Goal: Task Accomplishment & Management: Use online tool/utility

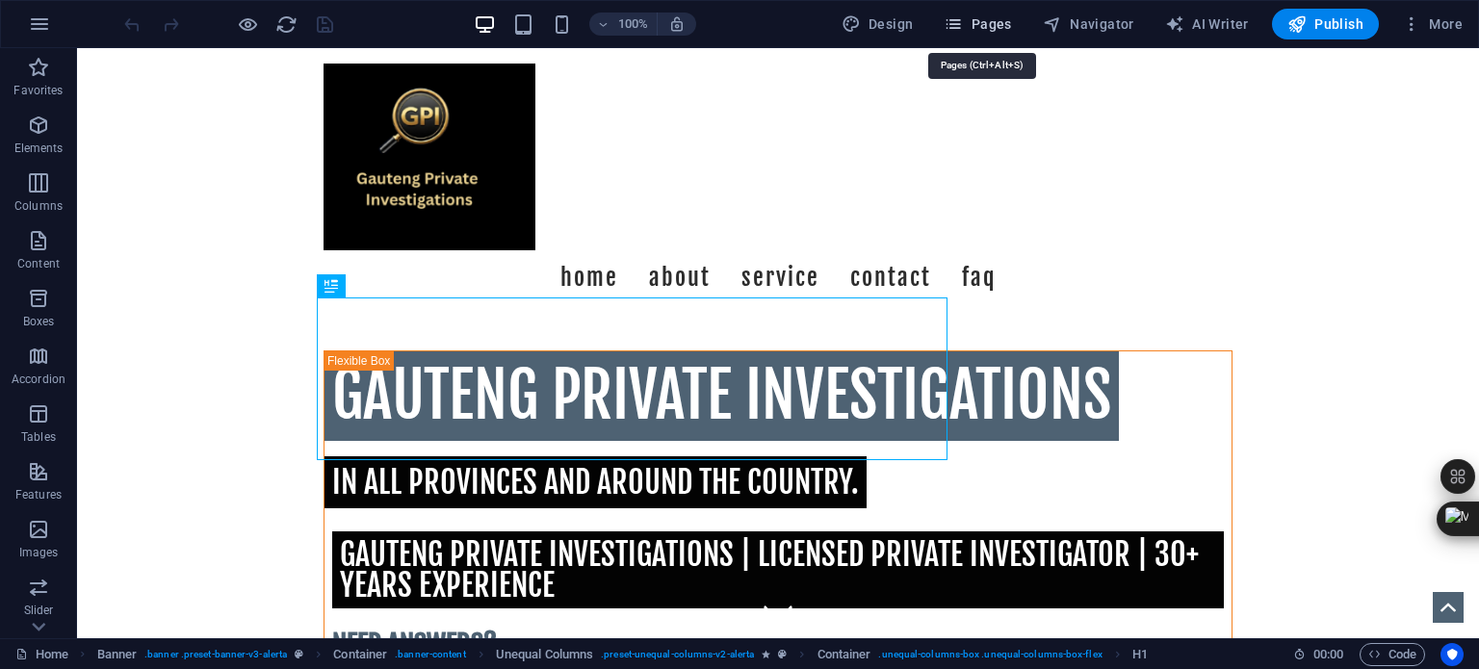
click at [997, 23] on span "Pages" at bounding box center [977, 23] width 67 height 19
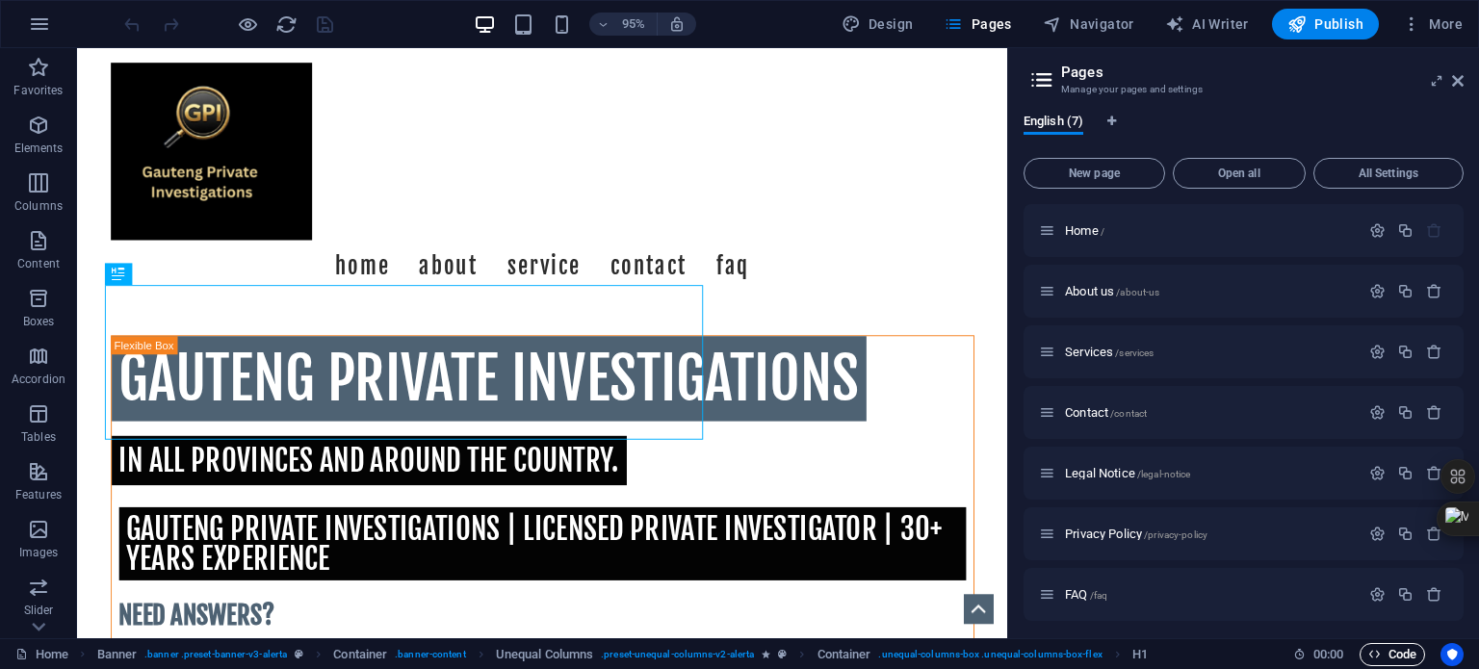
click at [1394, 651] on span "Code" at bounding box center [1392, 654] width 48 height 23
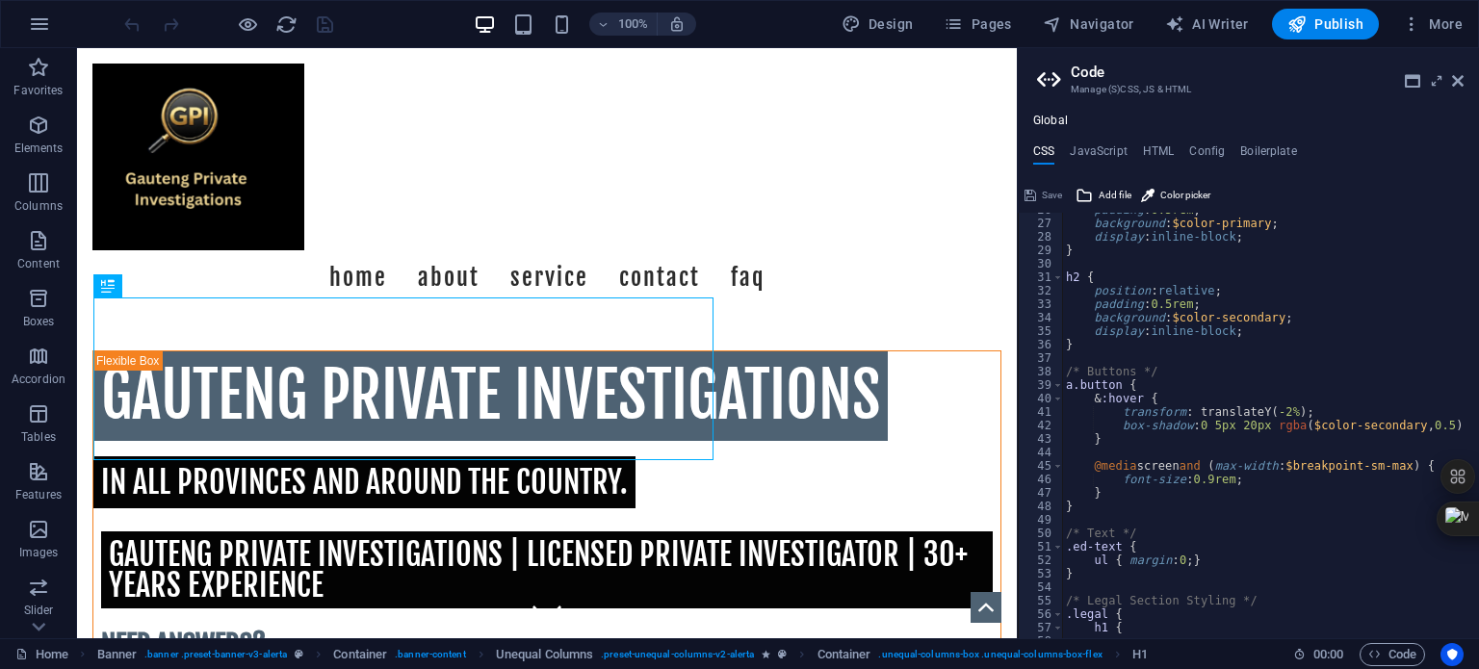
scroll to position [231, 0]
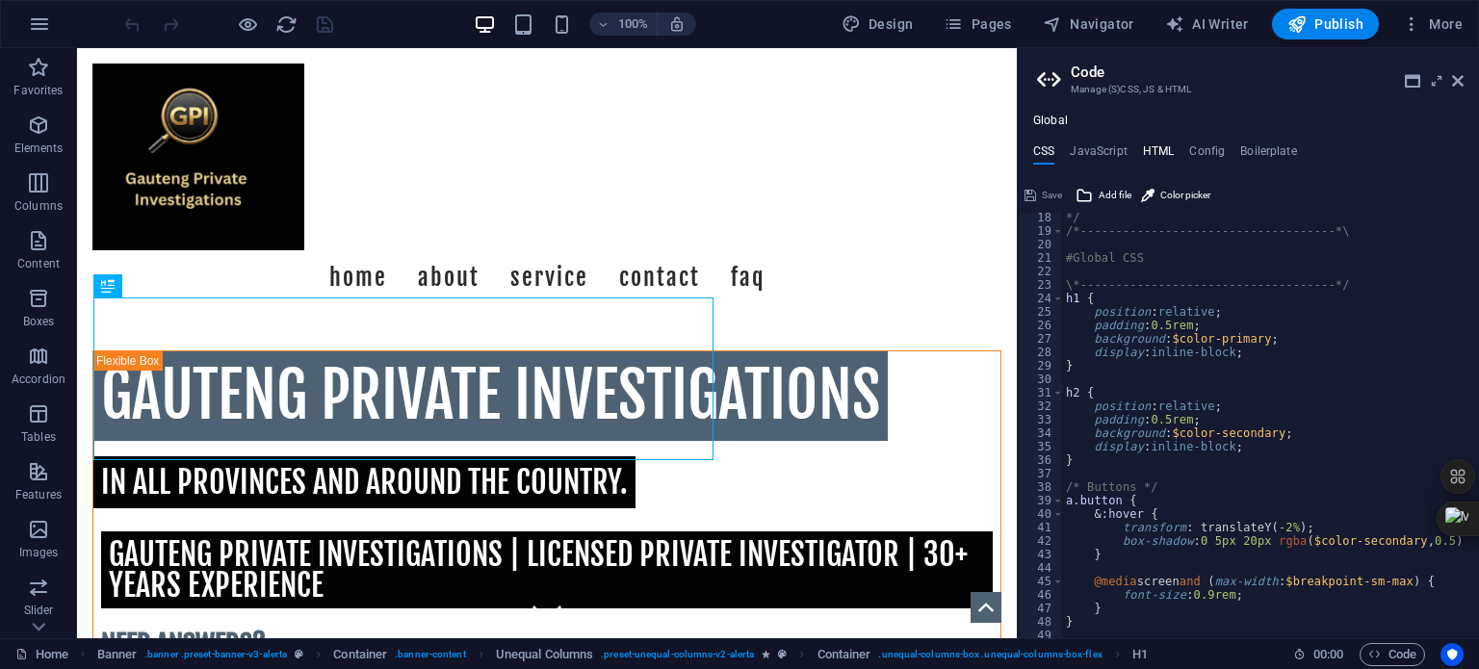
click at [1158, 148] on h4 "HTML" at bounding box center [1159, 154] width 32 height 21
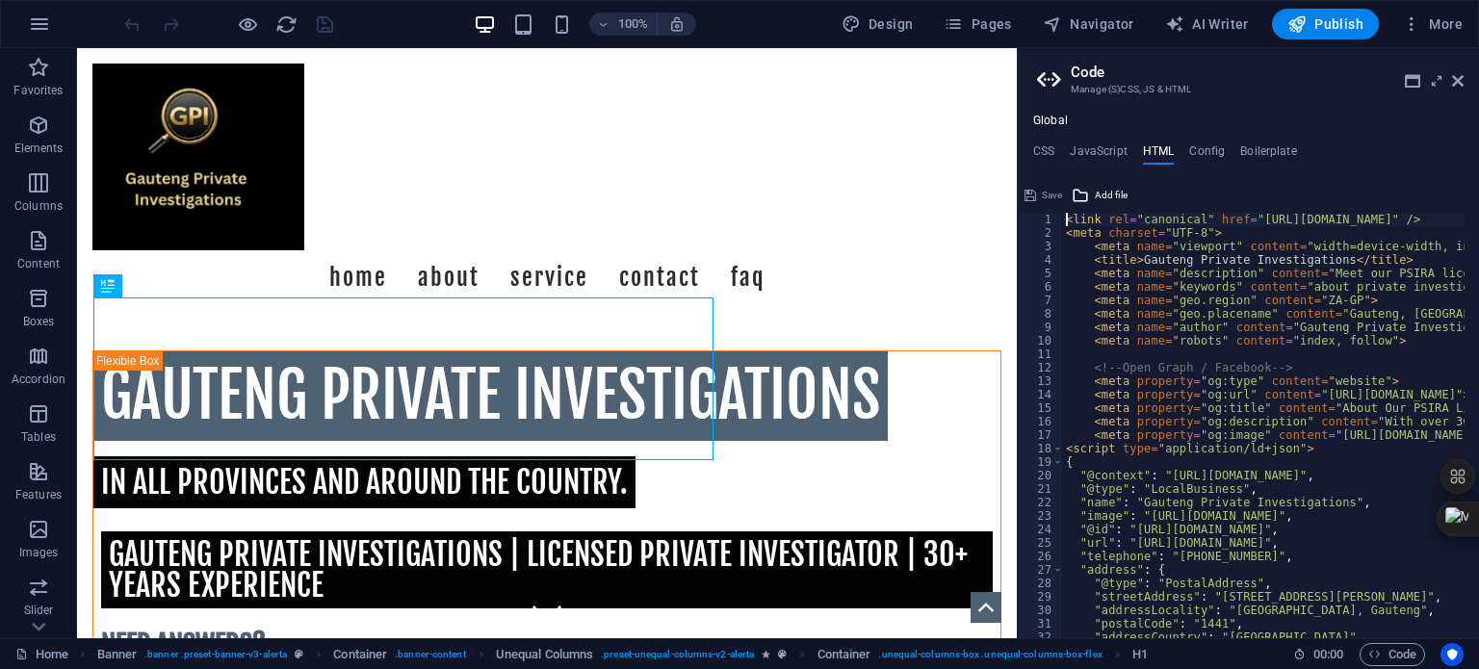
scroll to position [0, 0]
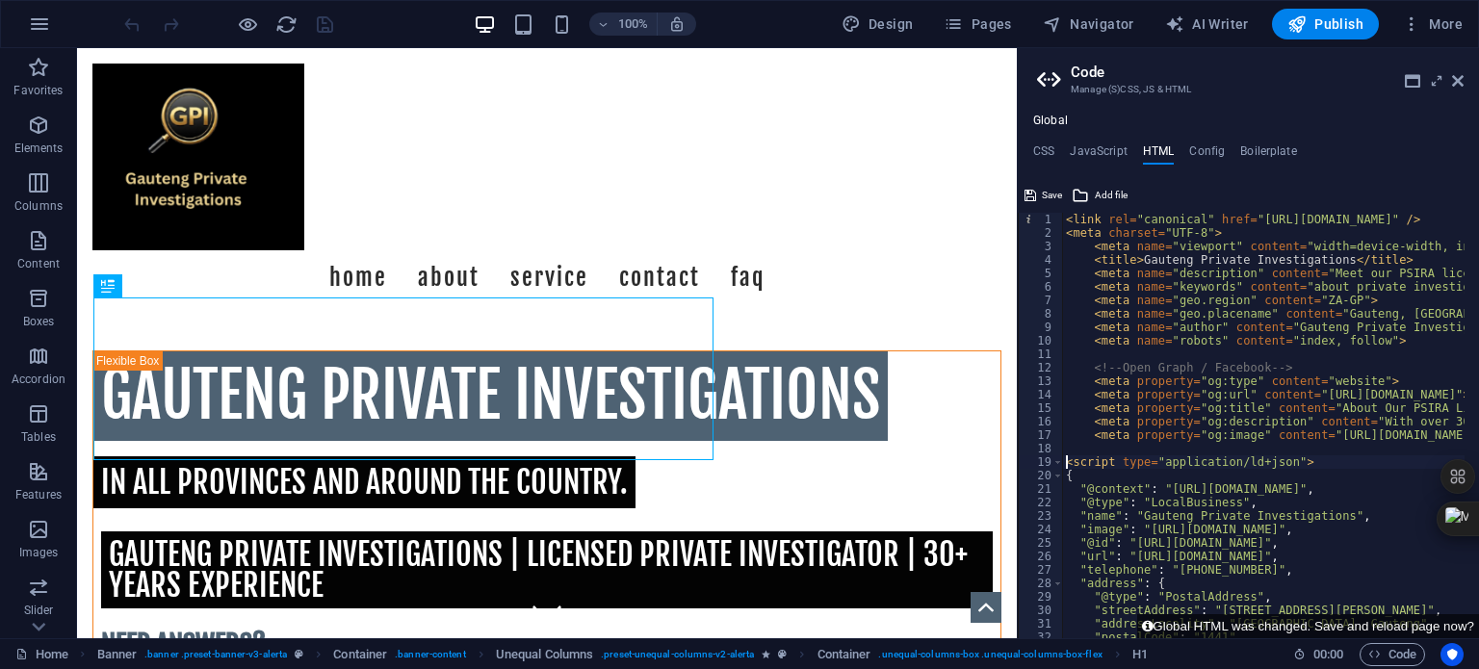
type textarea "<script type="application/ld+json">"
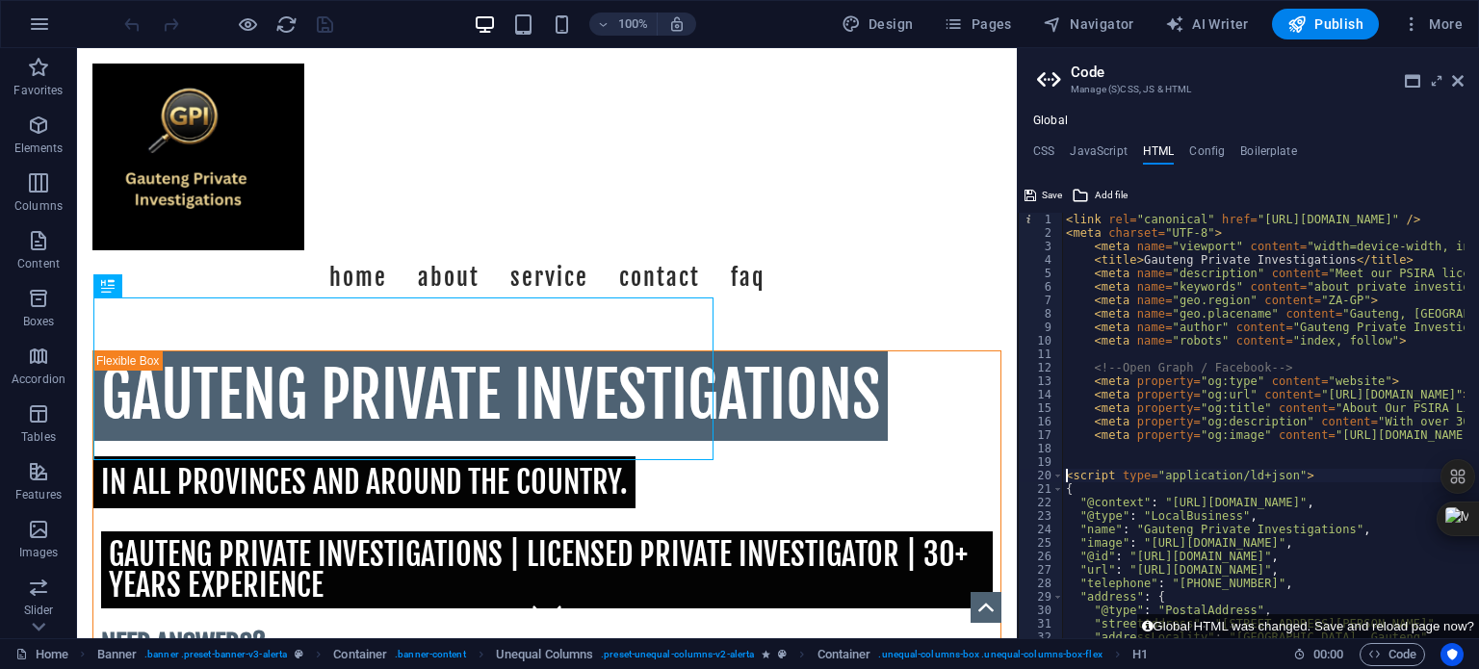
paste textarea "<!-- End Google Tag Manager -->"
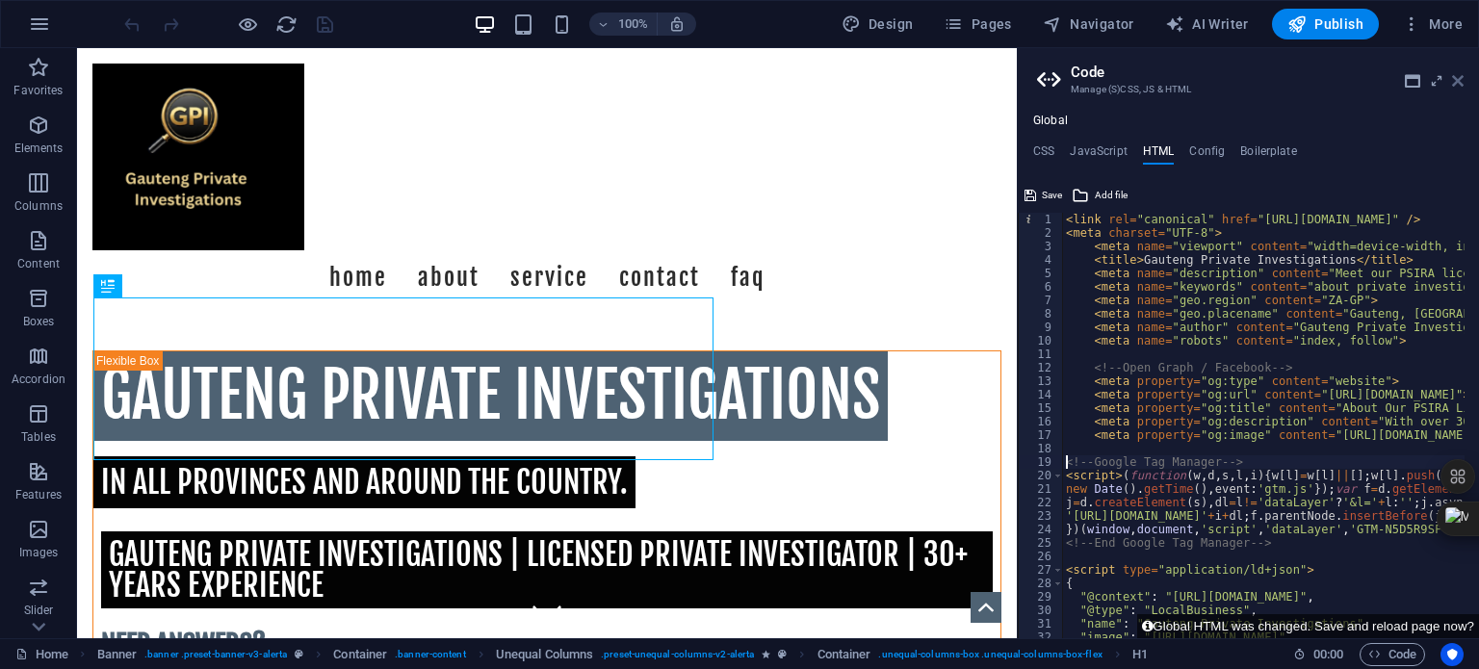
type textarea "<!-- Google Tag Manager -->"
click at [1456, 84] on icon at bounding box center [1458, 80] width 12 height 15
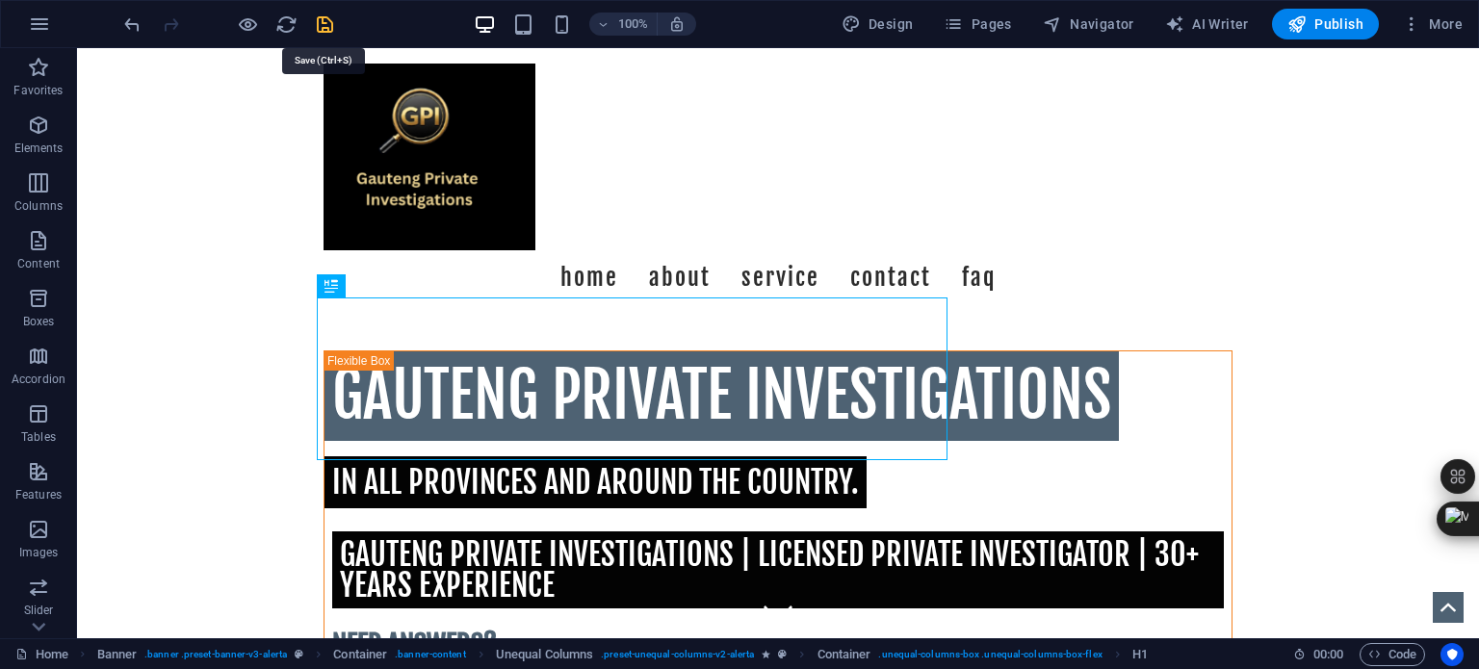
click at [323, 23] on icon "save" at bounding box center [325, 24] width 22 height 22
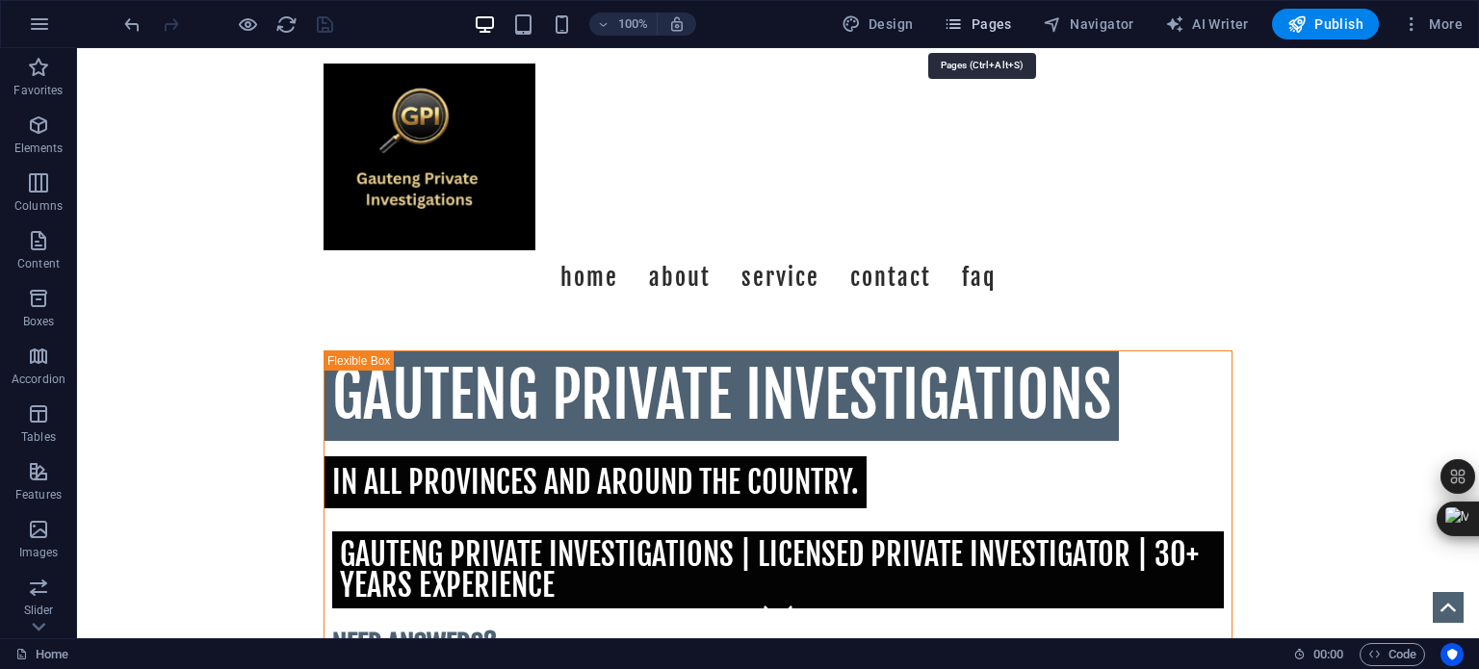
click at [984, 28] on span "Pages" at bounding box center [977, 23] width 67 height 19
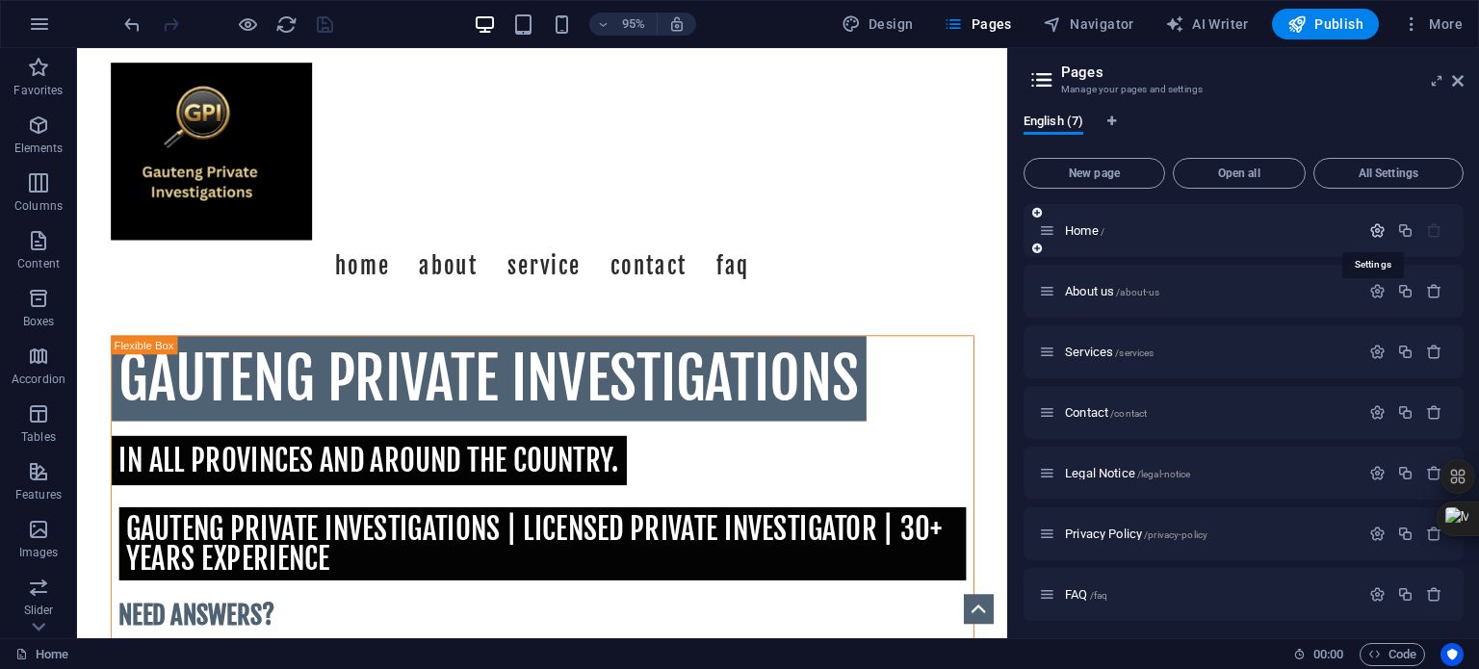
click at [1374, 228] on icon "button" at bounding box center [1377, 230] width 16 height 16
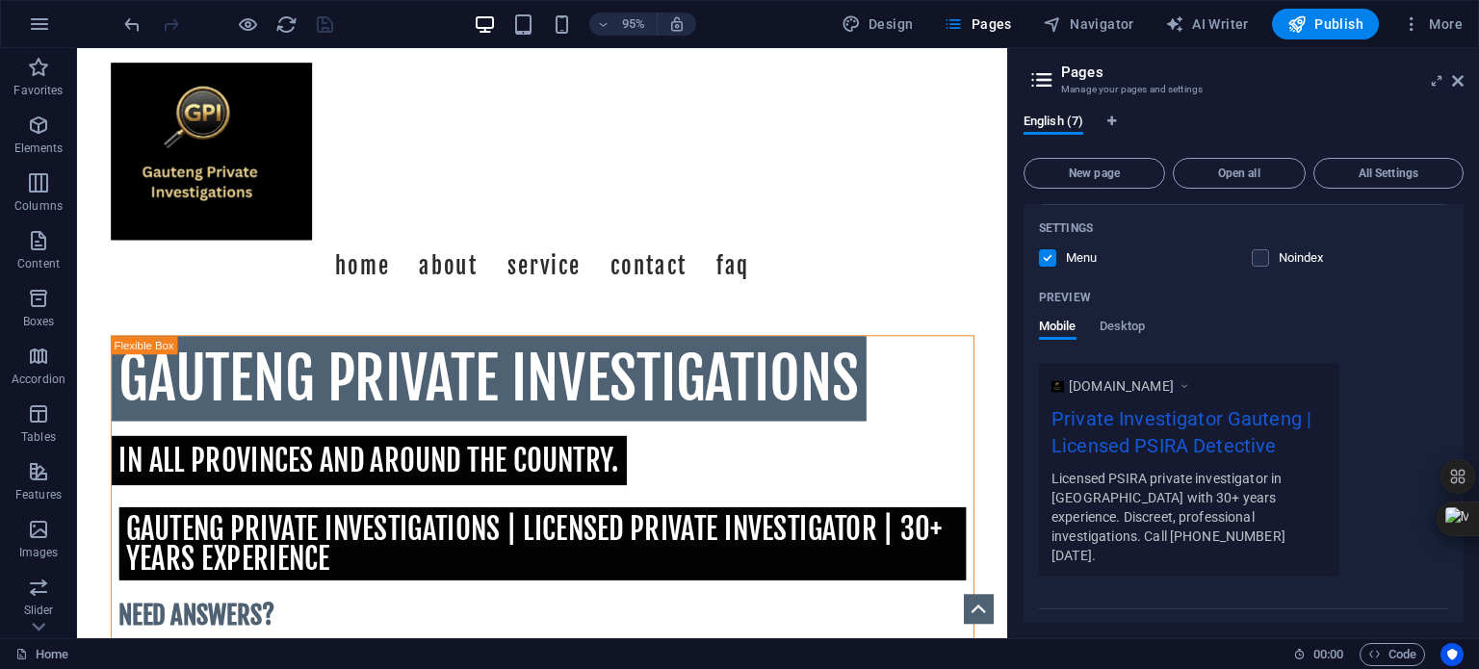
scroll to position [519, 0]
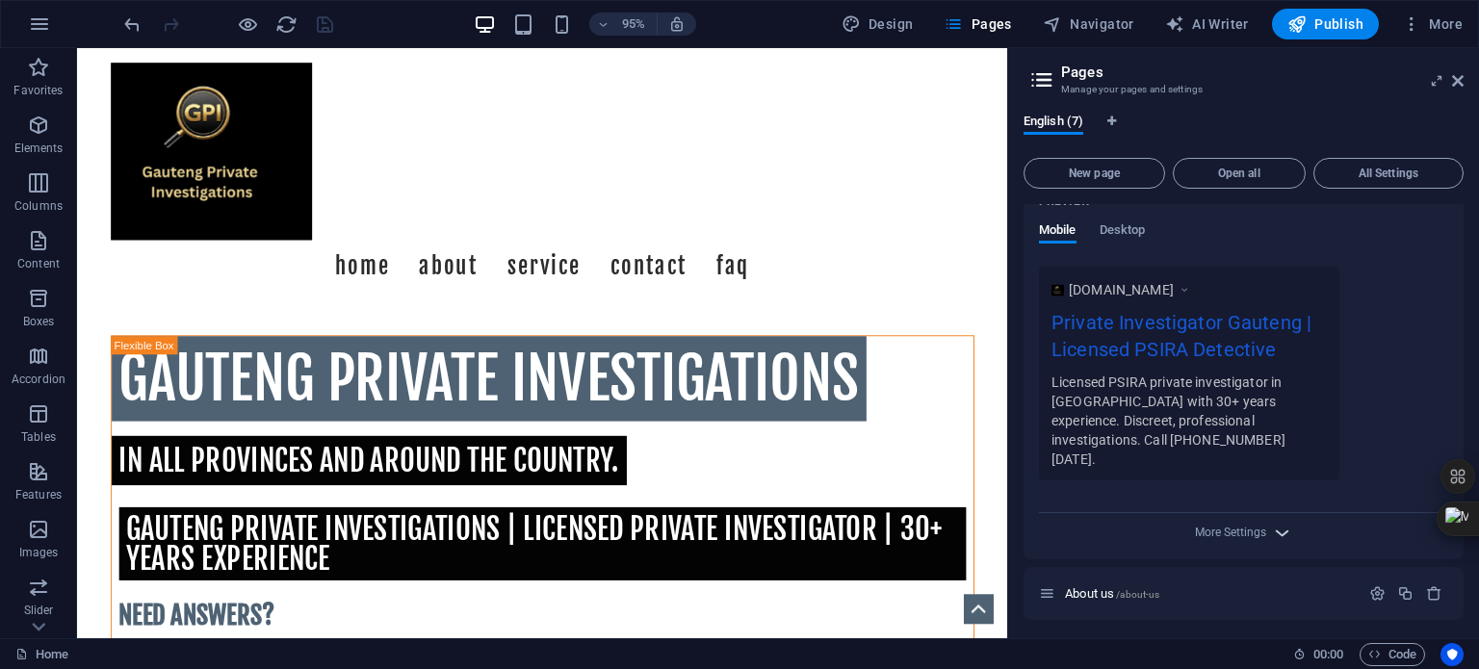
click at [1277, 522] on icon "button" at bounding box center [1282, 533] width 22 height 22
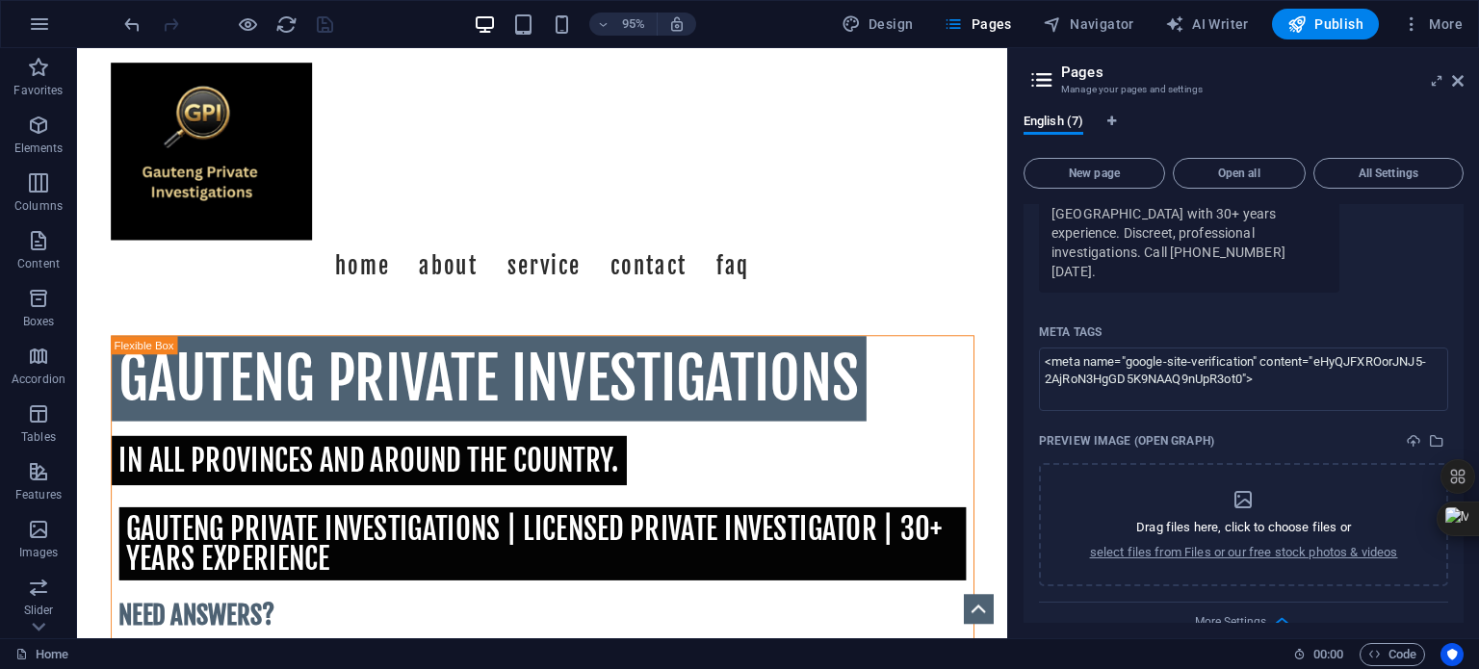
scroll to position [712, 0]
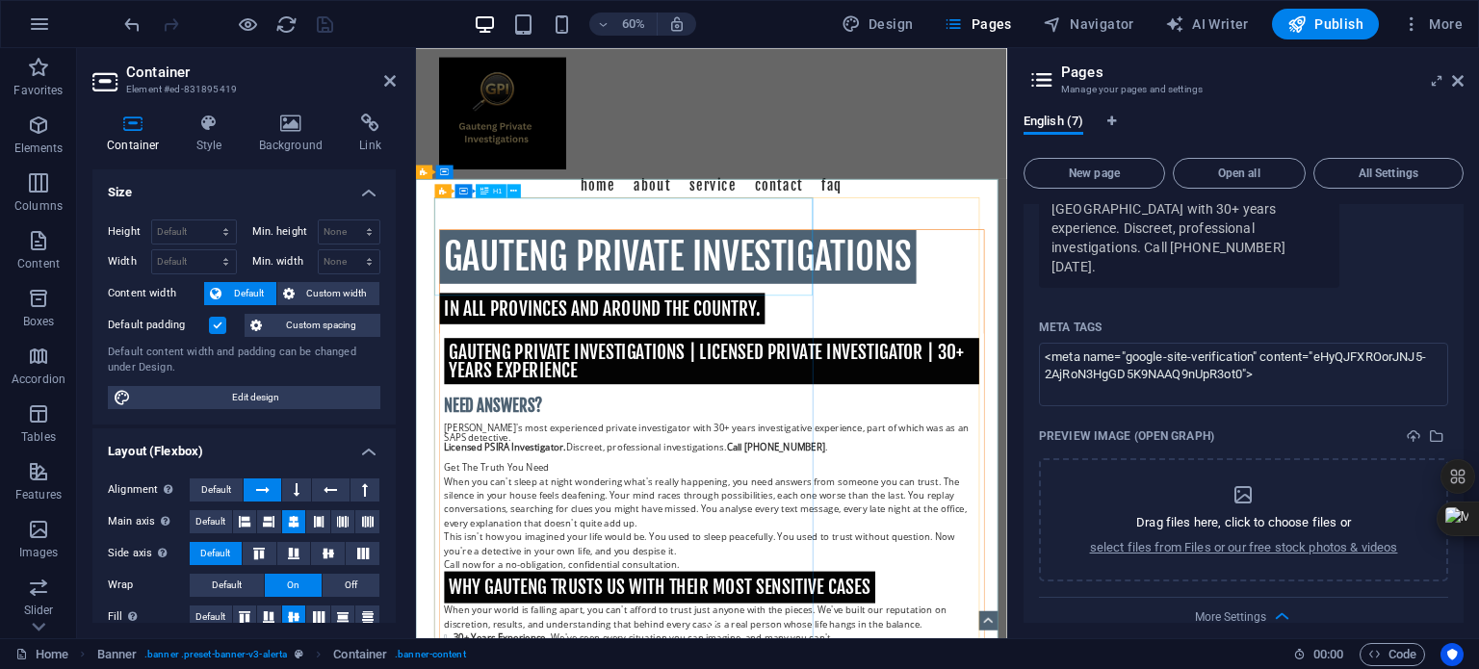
click at [834, 441] on div "GAUTENG Private Investigations" at bounding box center [908, 396] width 907 height 90
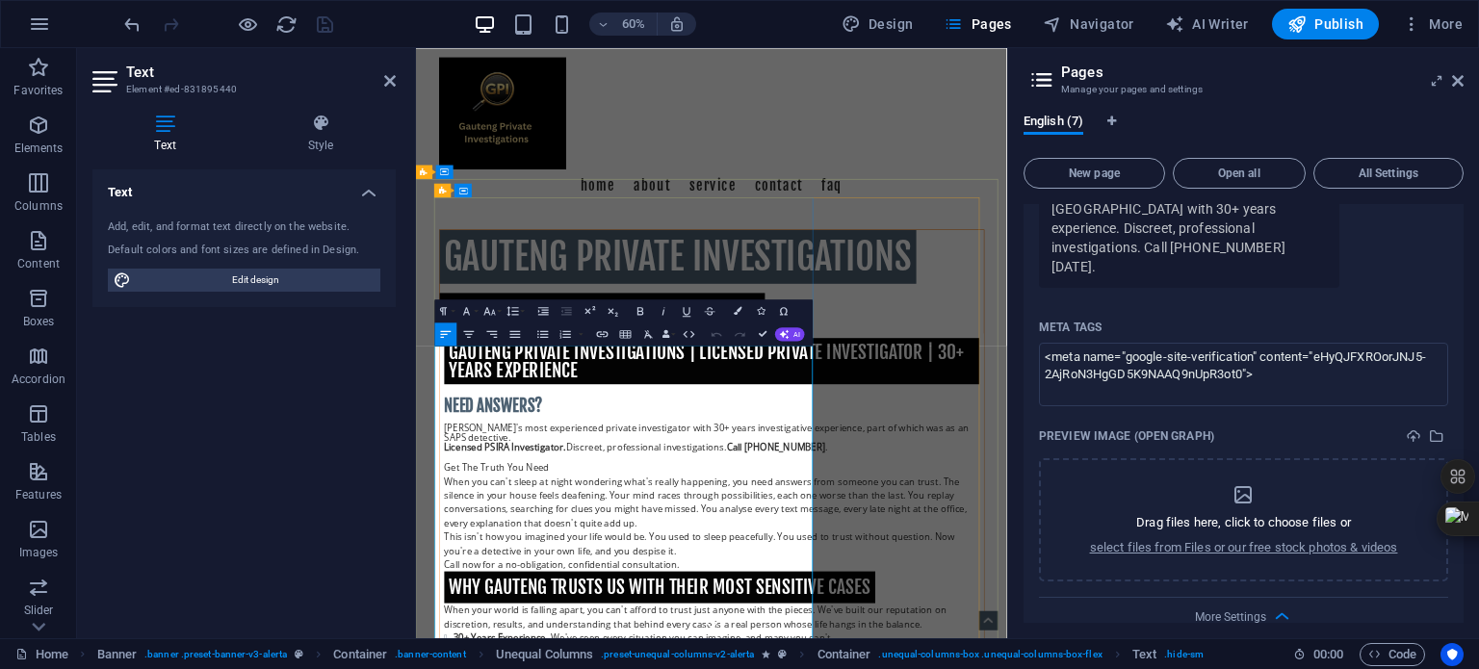
click at [326, 122] on icon at bounding box center [321, 123] width 150 height 19
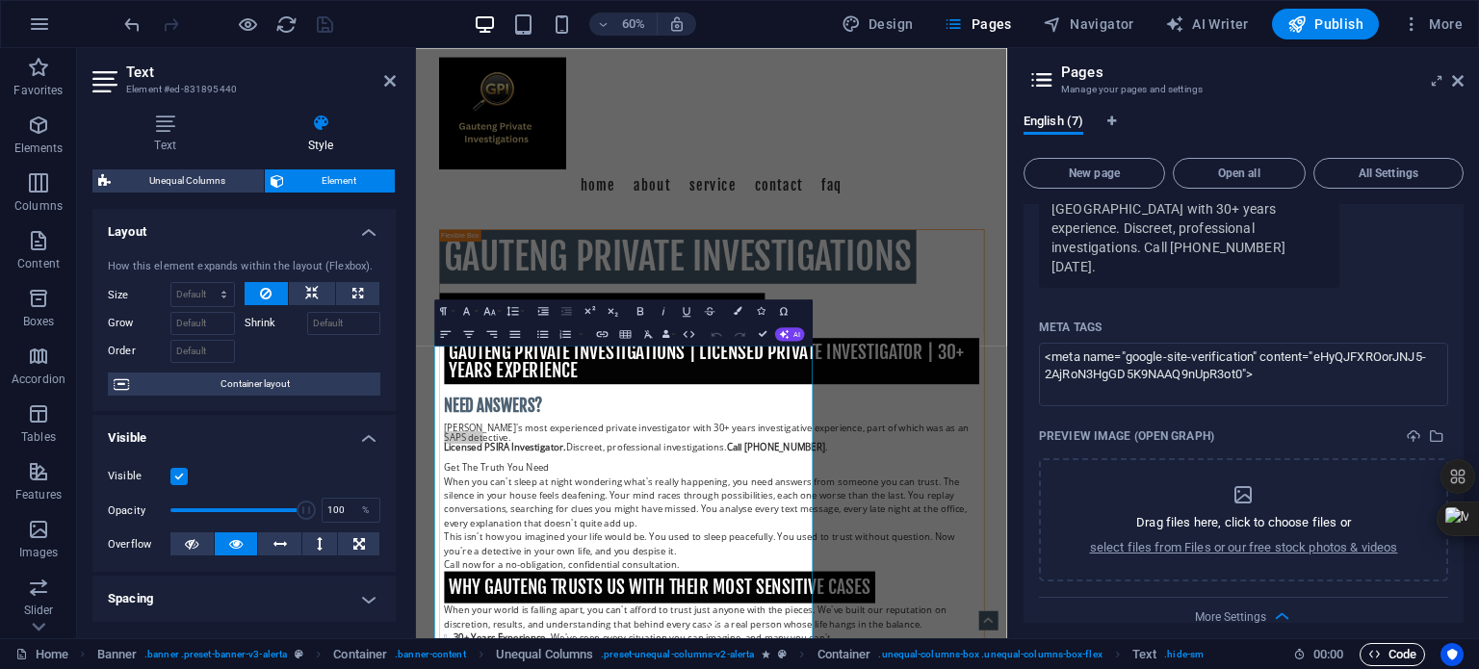
click at [1398, 657] on span "Code" at bounding box center [1392, 654] width 48 height 23
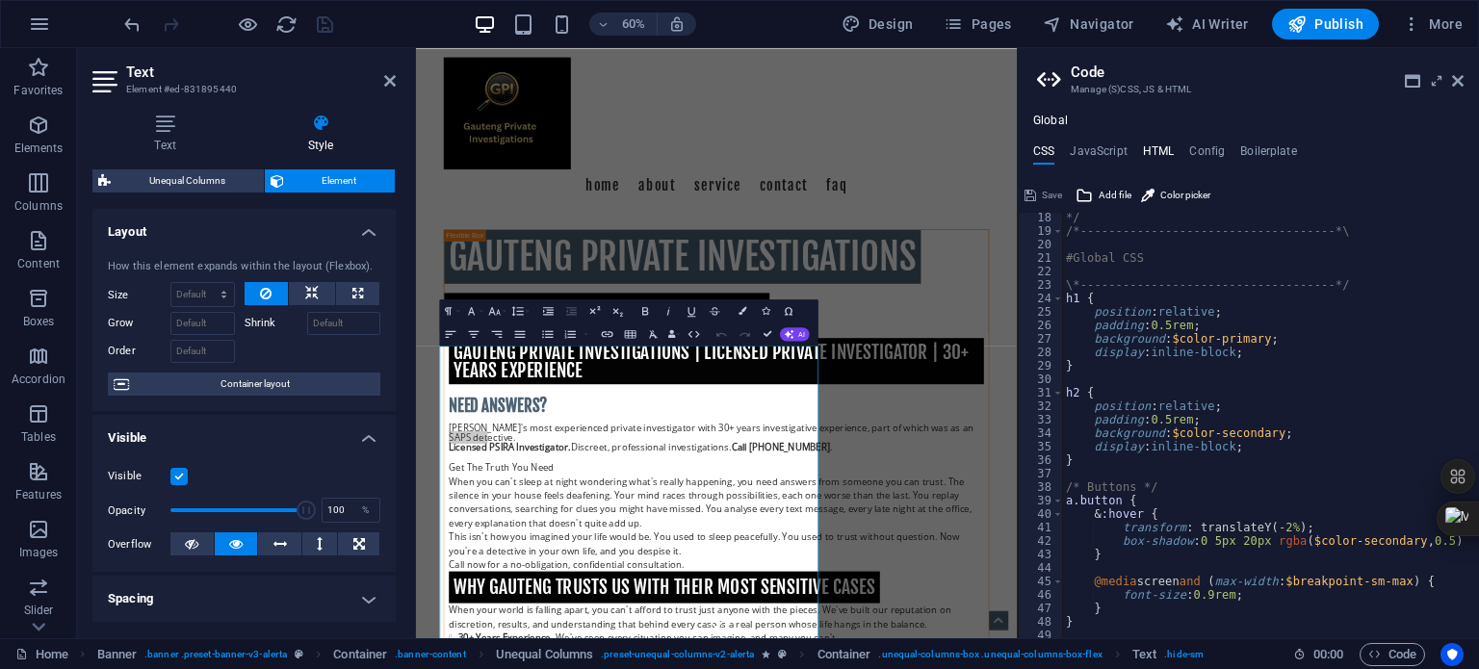
click at [1160, 147] on h4 "HTML" at bounding box center [1159, 154] width 32 height 21
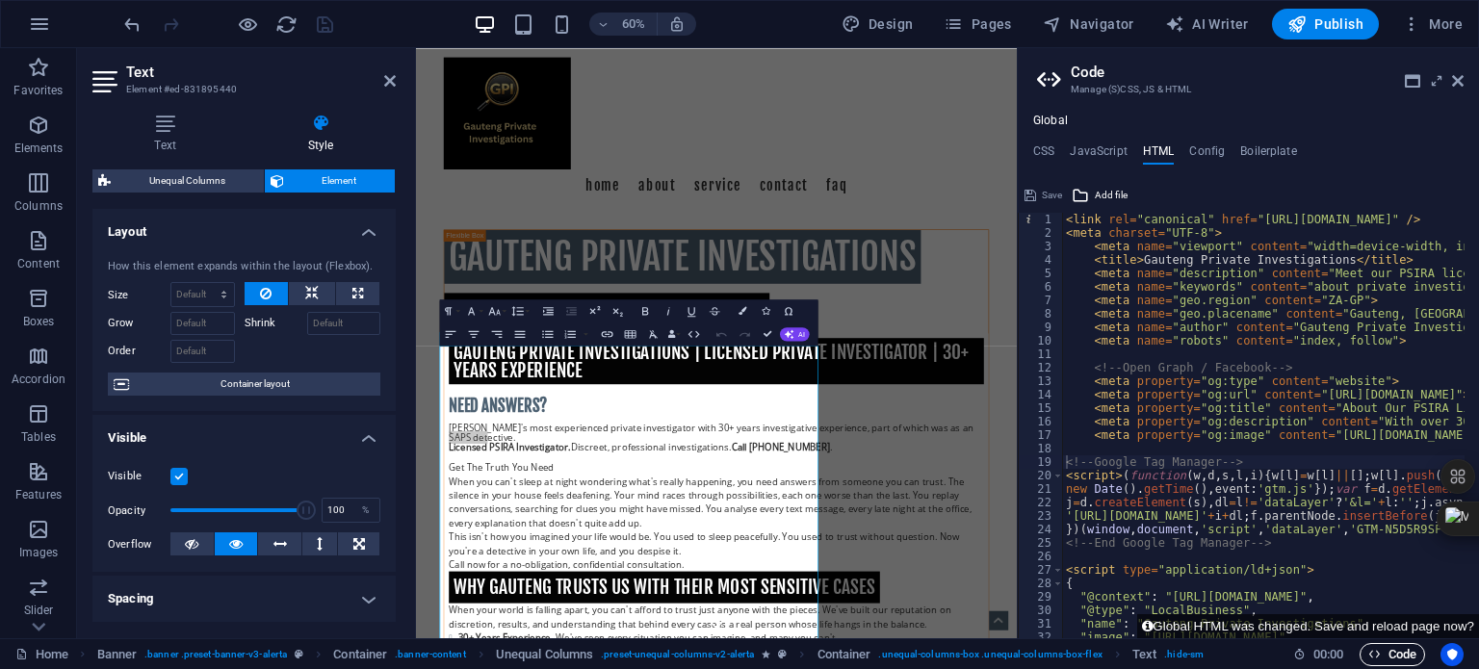
click at [1394, 654] on span "Code" at bounding box center [1392, 654] width 48 height 23
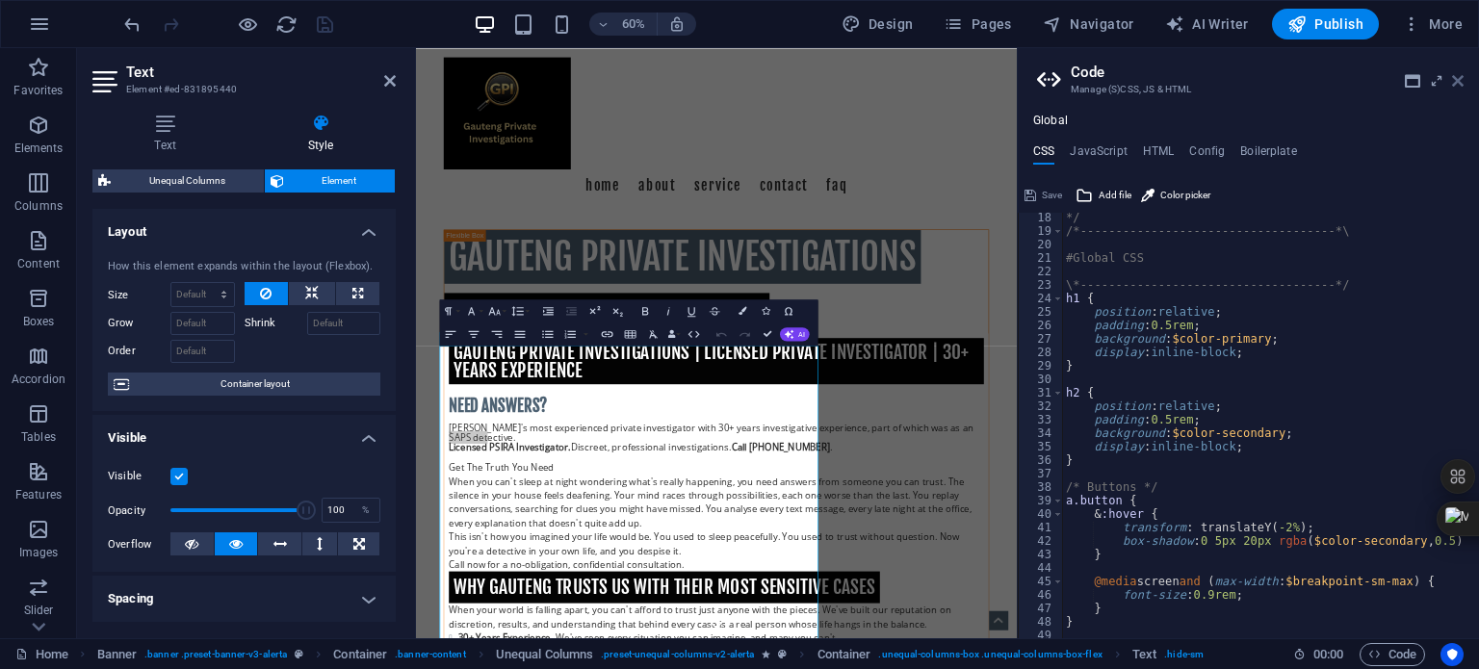
click at [1459, 80] on icon at bounding box center [1458, 80] width 12 height 15
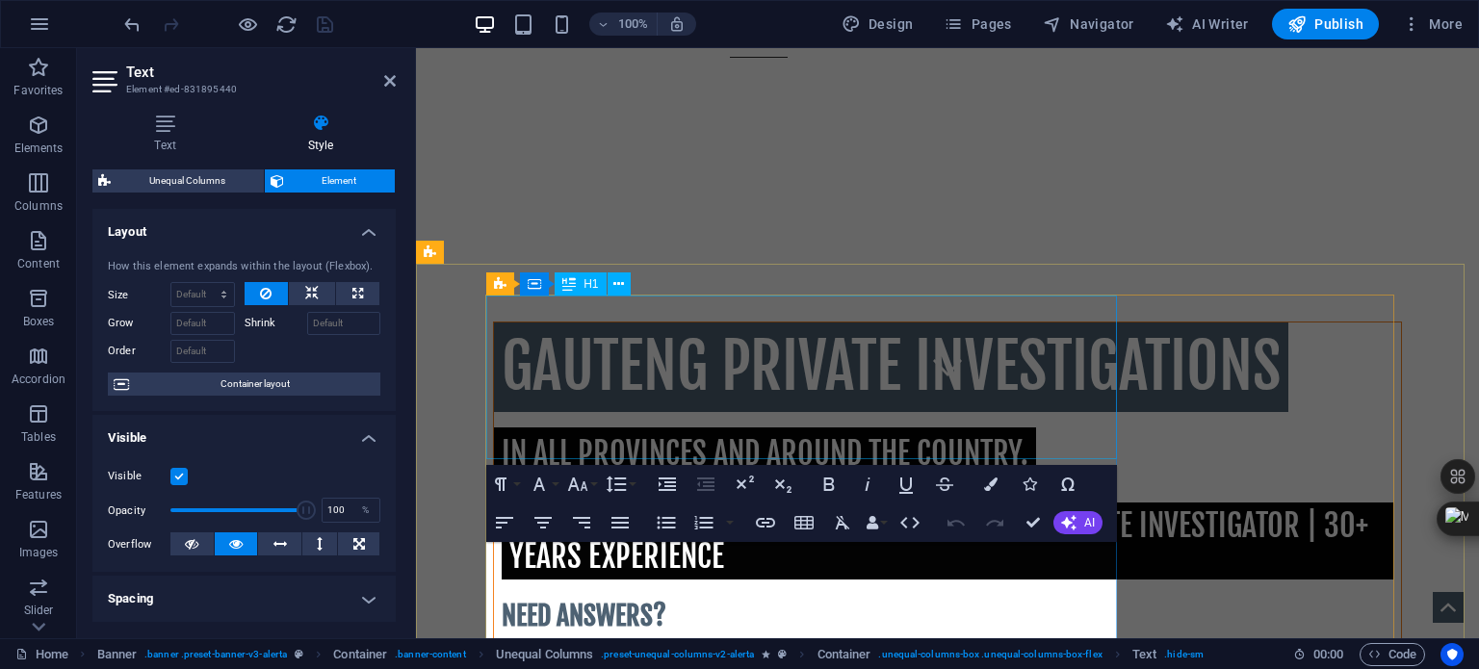
scroll to position [0, 0]
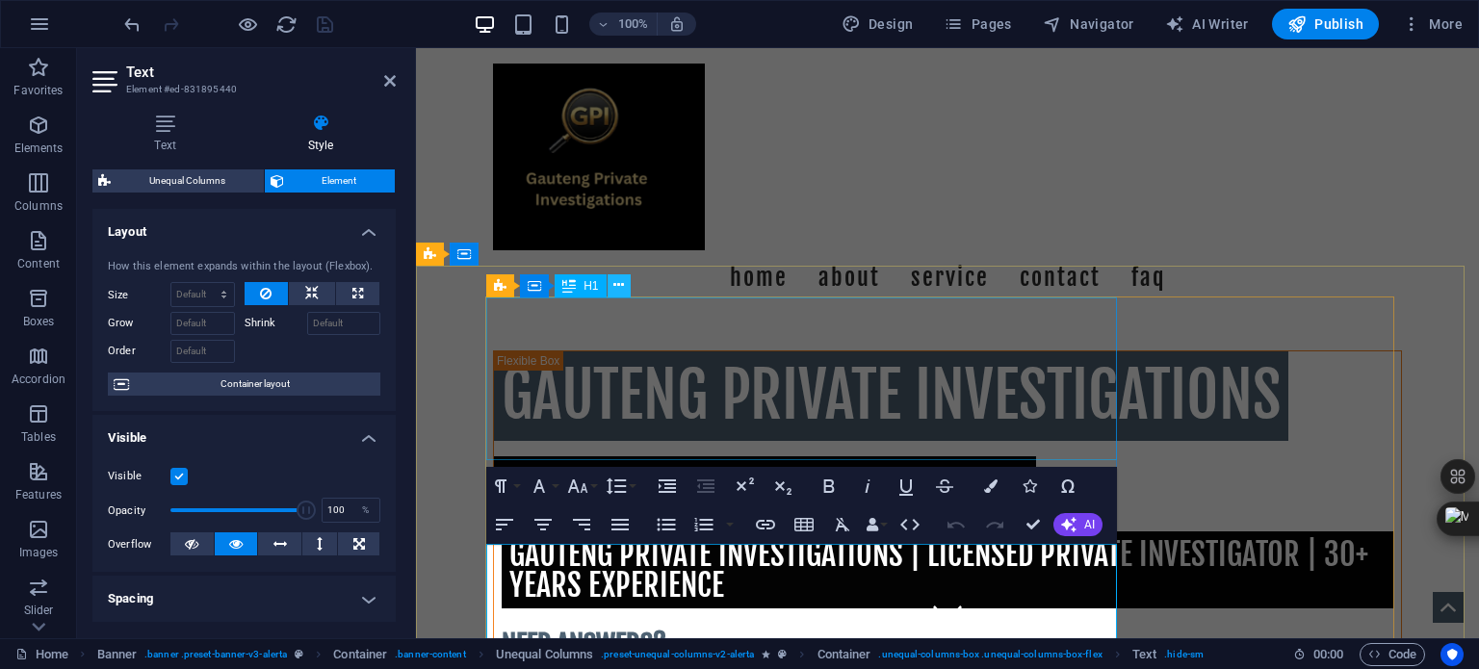
click at [616, 284] on icon at bounding box center [618, 285] width 11 height 20
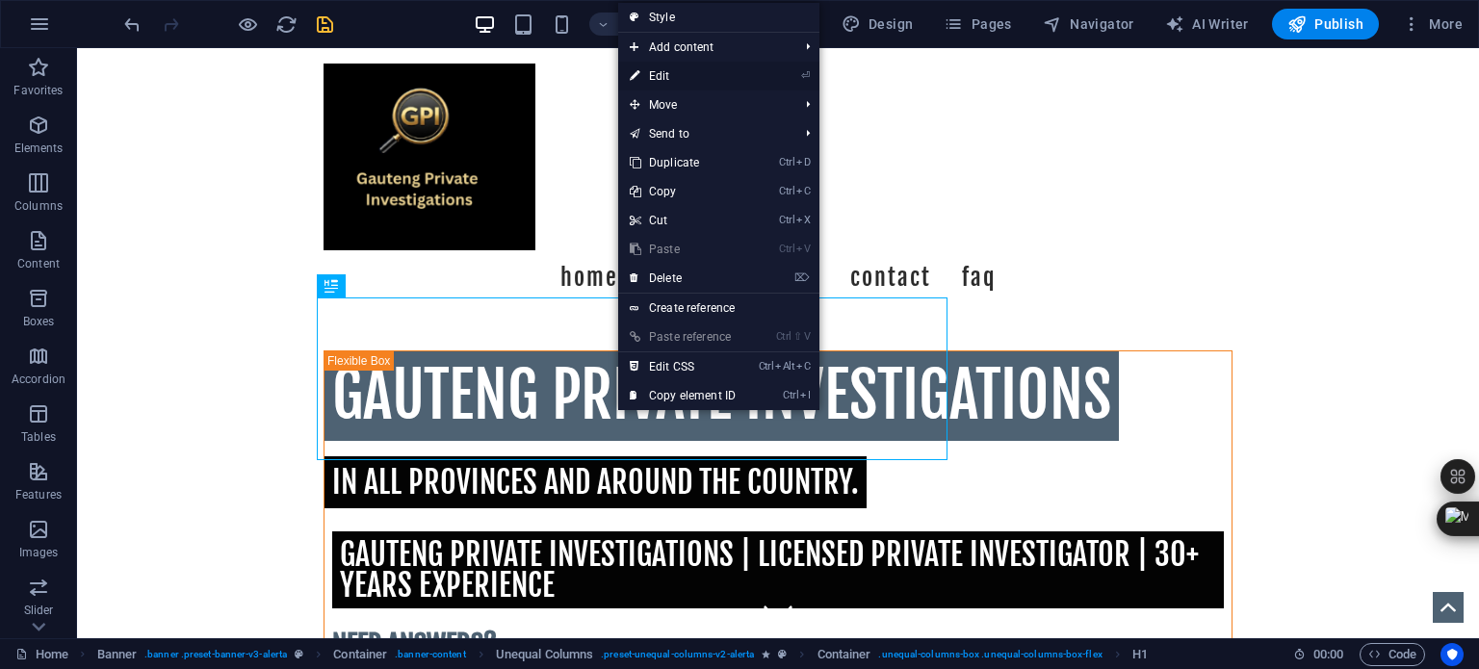
click at [726, 76] on link "⏎ Edit" at bounding box center [682, 76] width 129 height 29
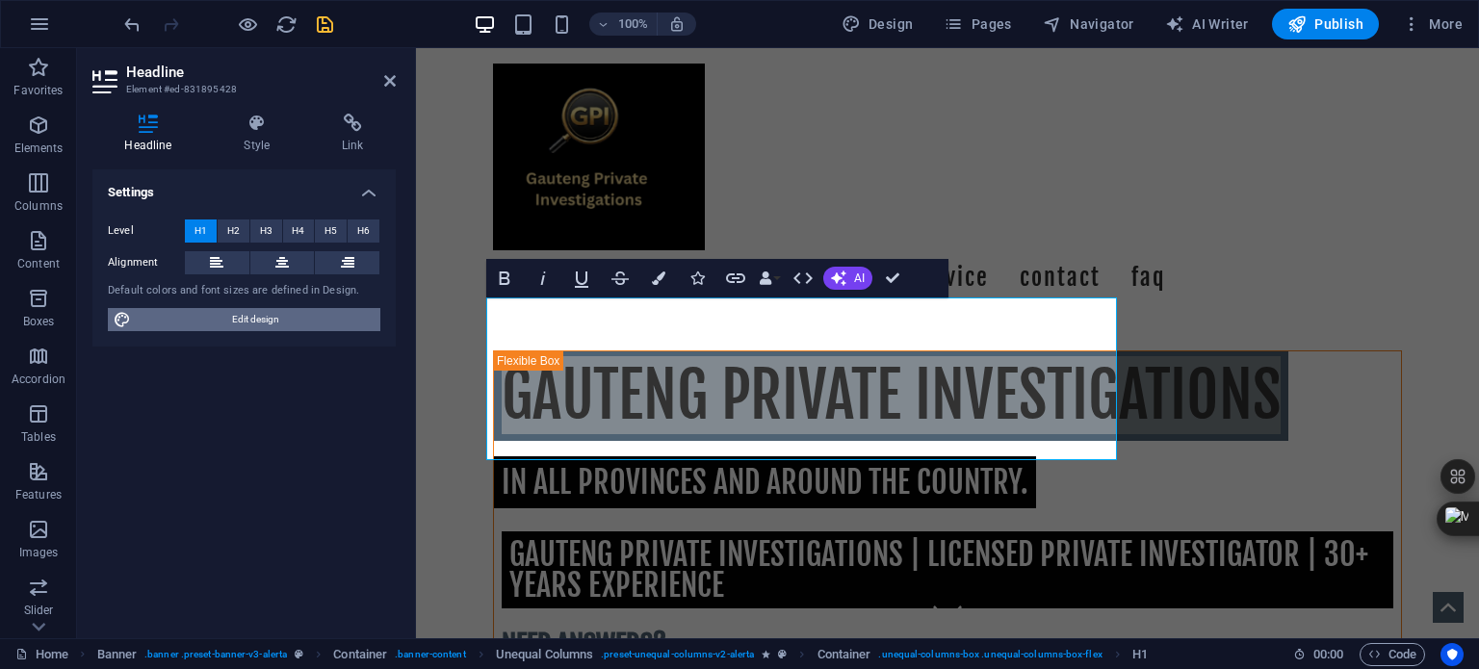
click at [250, 319] on span "Edit design" at bounding box center [256, 319] width 238 height 23
select select "px"
select select "400"
select select "px"
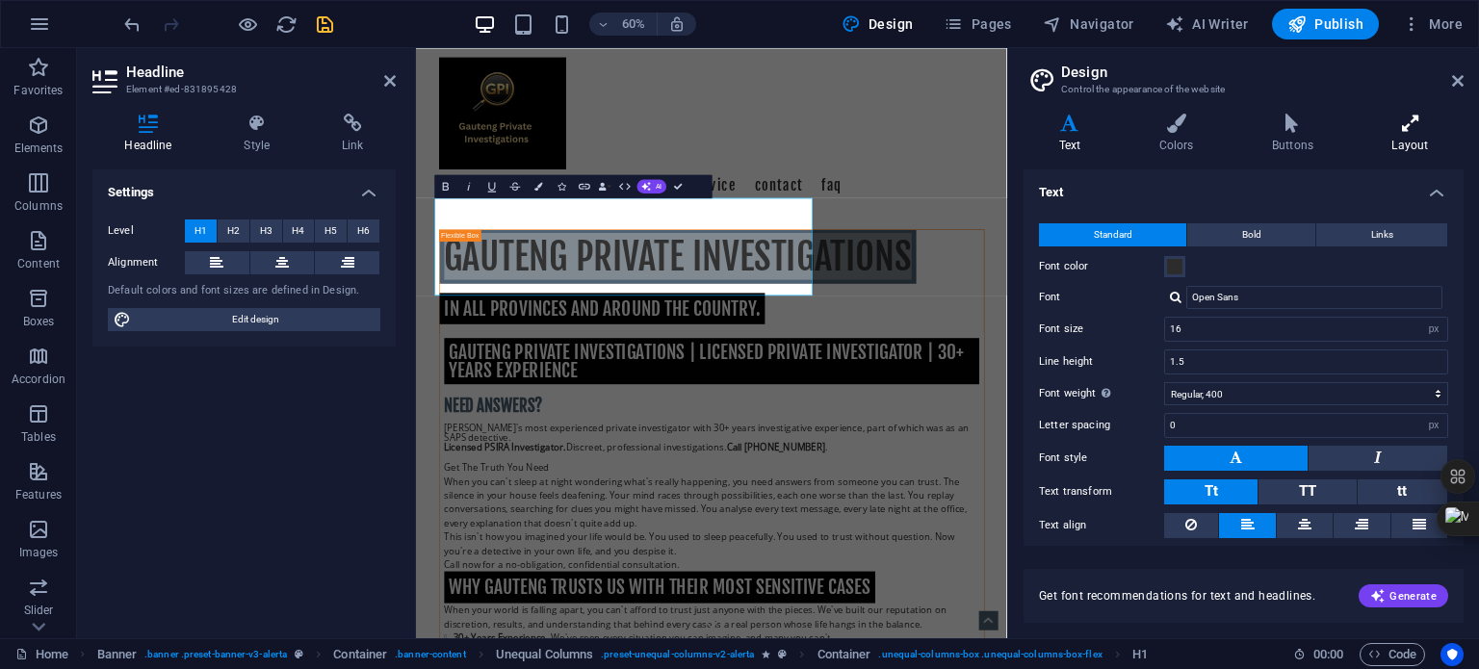
click at [1411, 129] on icon at bounding box center [1410, 123] width 107 height 19
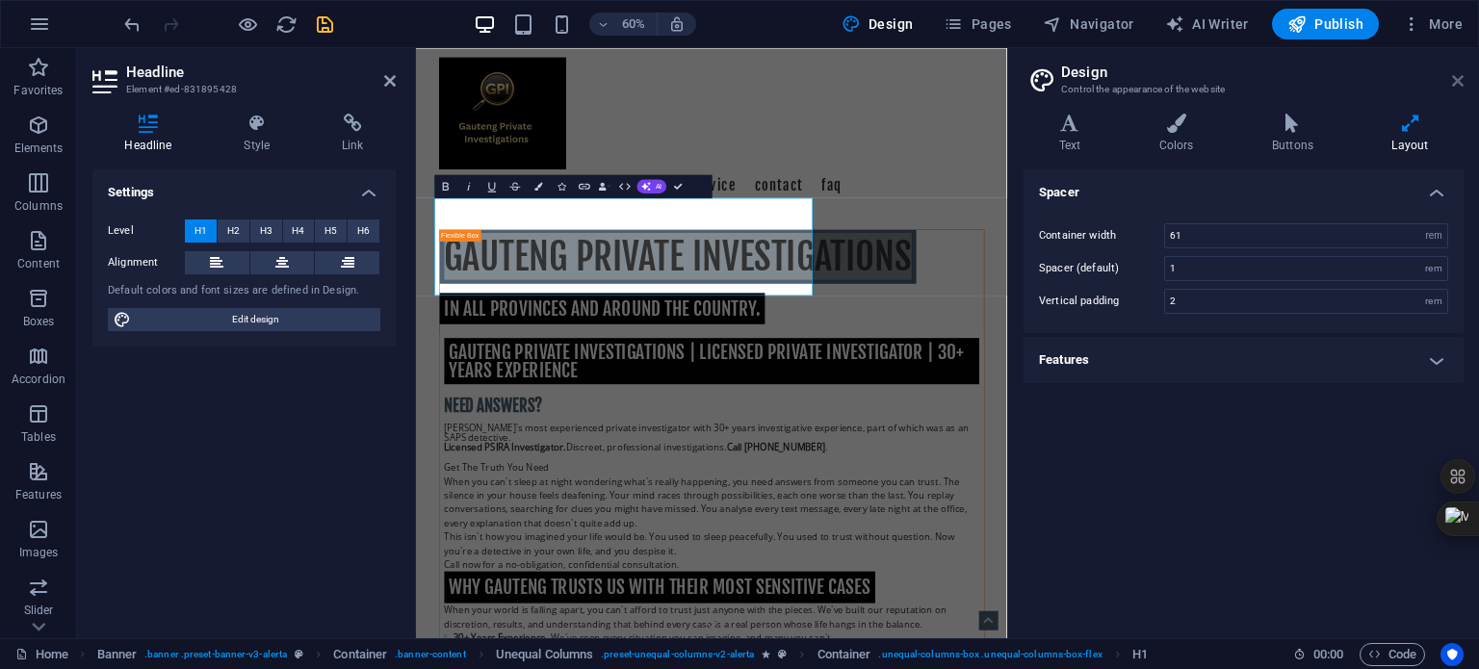
click at [1454, 79] on icon at bounding box center [1458, 80] width 12 height 15
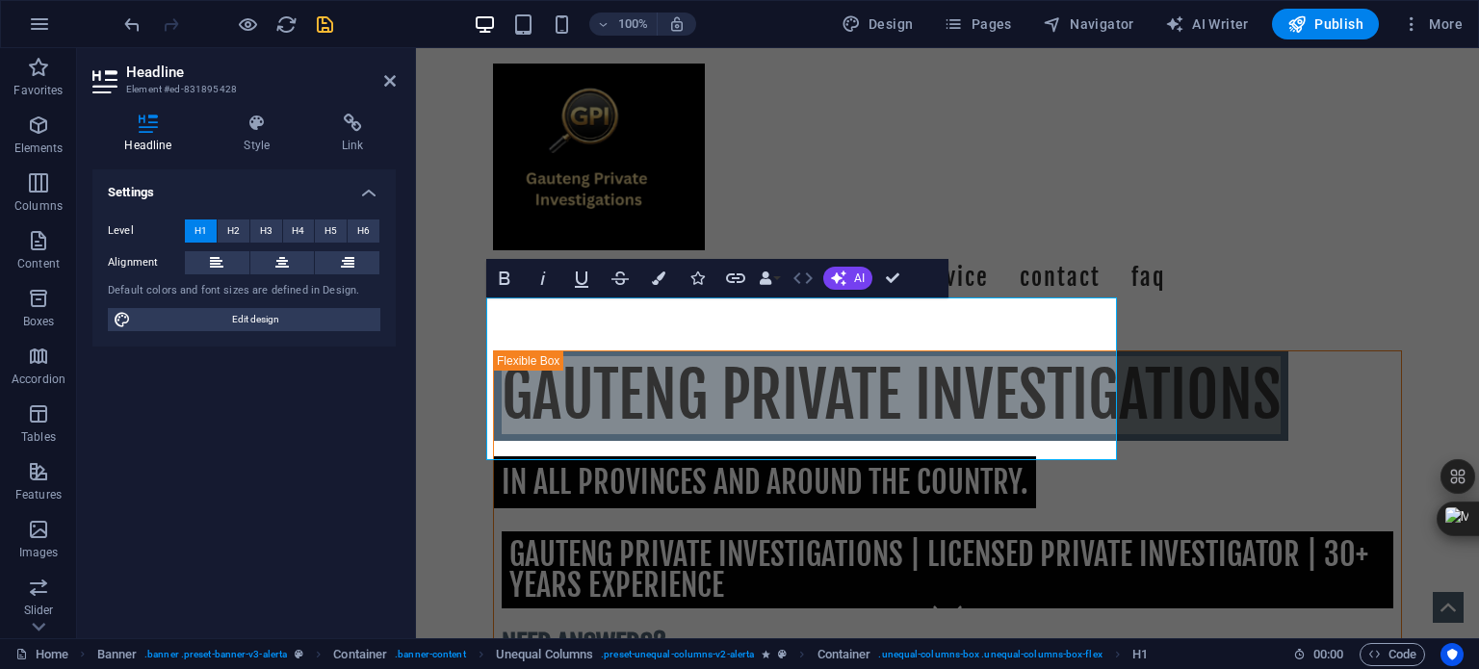
click at [805, 277] on icon "button" at bounding box center [802, 278] width 23 height 23
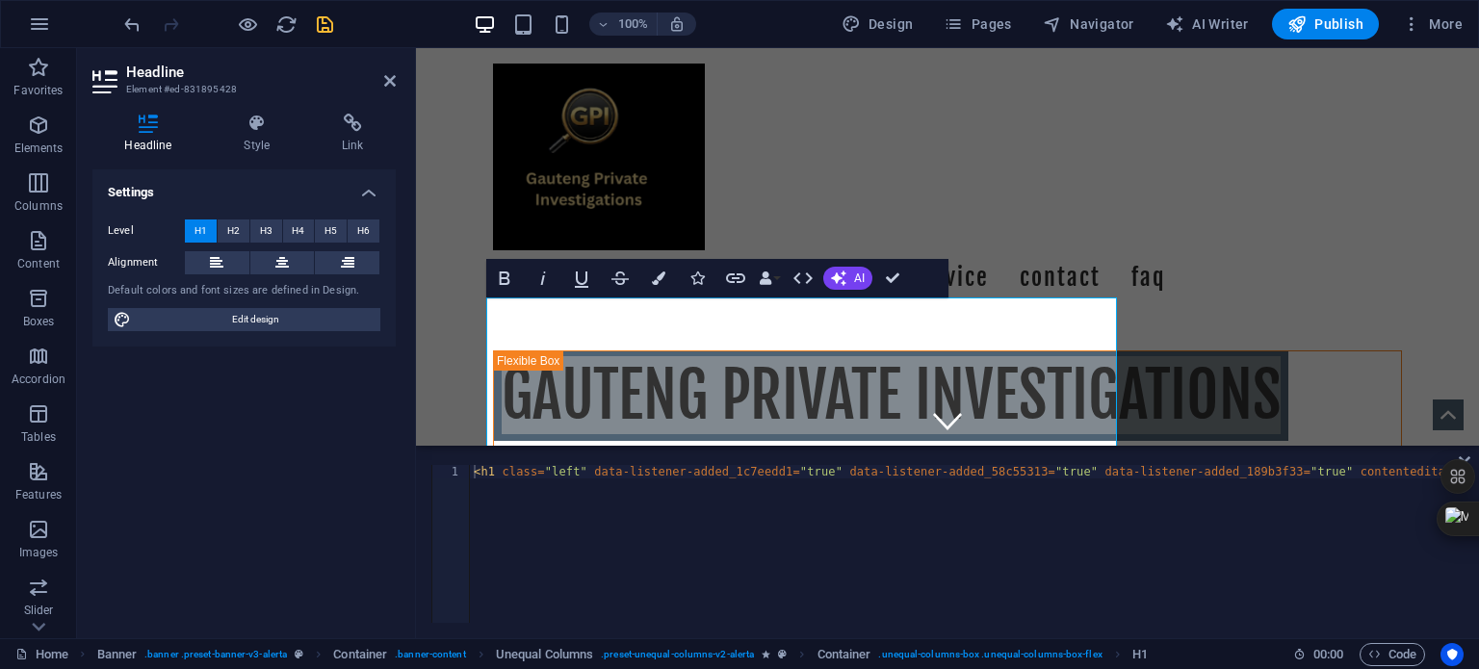
type textarea "<h1 class="left" data-listener-added_1c7eedd1="true" data-listener-added_58c553…"
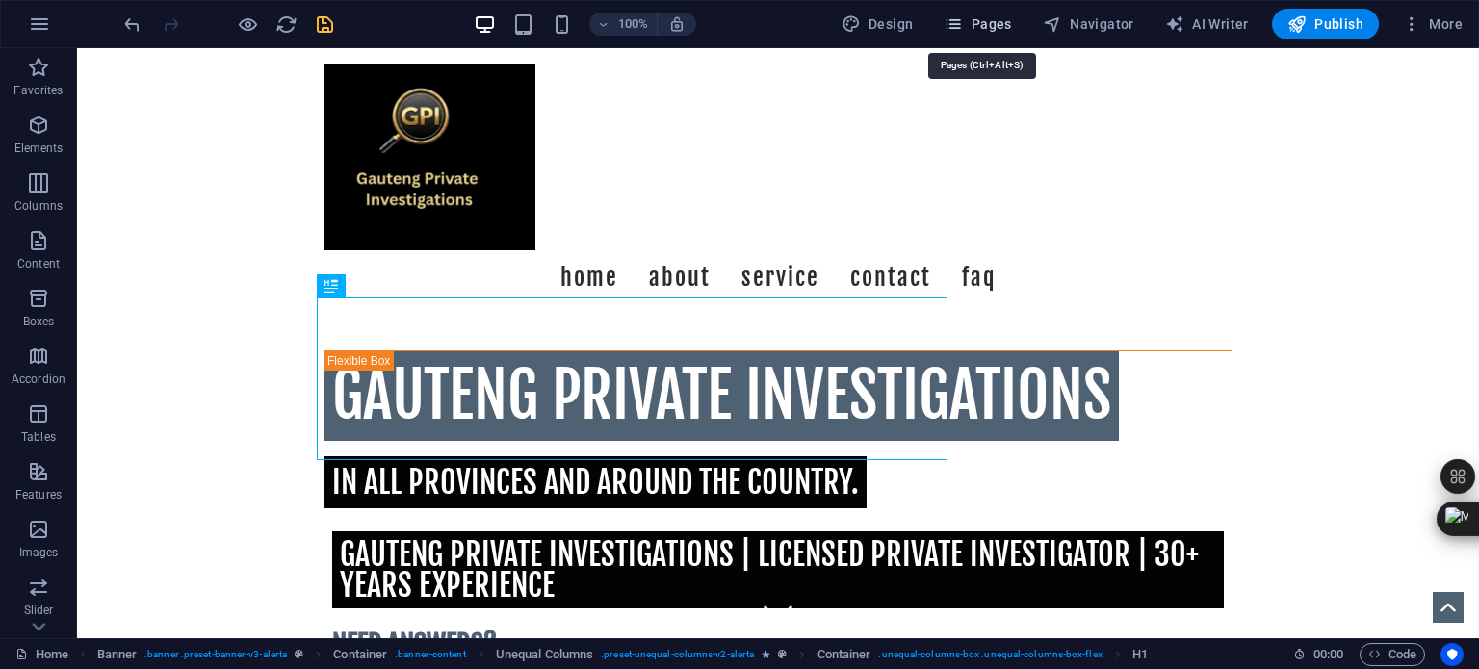
click at [1005, 24] on span "Pages" at bounding box center [977, 23] width 67 height 19
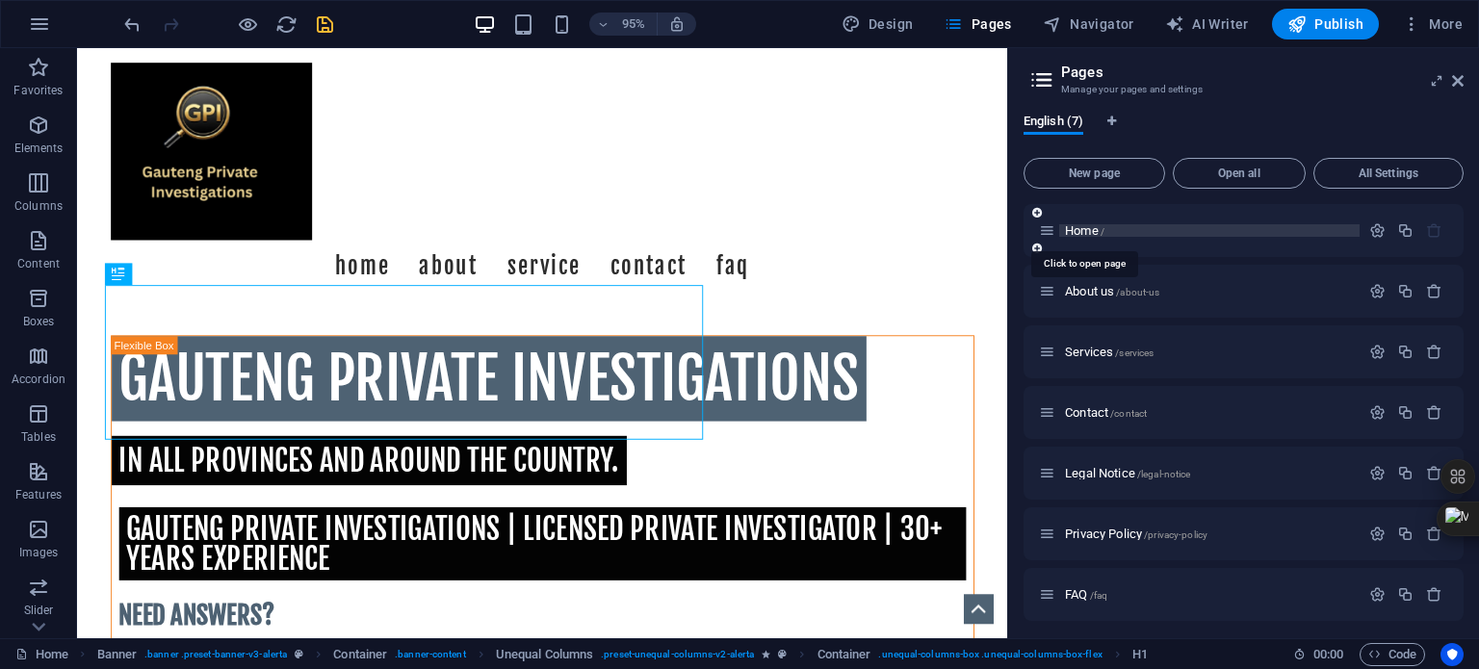
click at [1082, 234] on span "Home /" at bounding box center [1084, 230] width 39 height 14
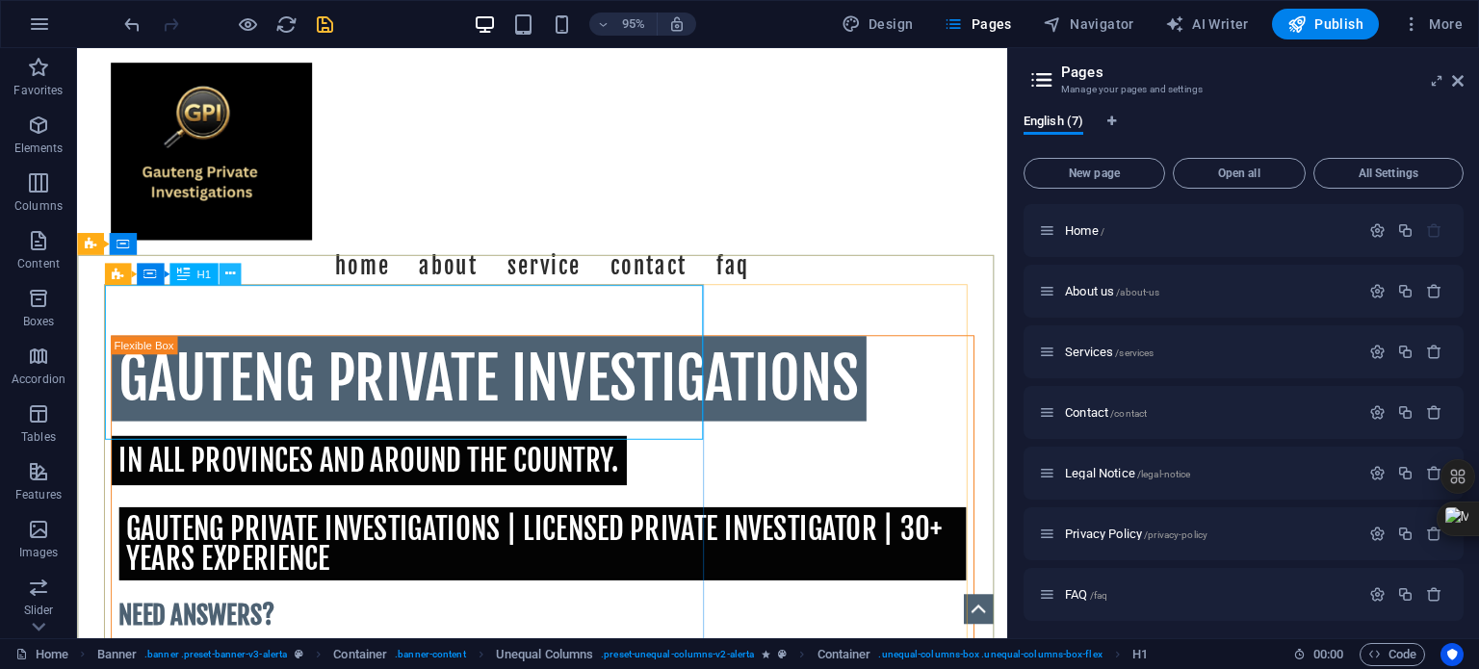
click at [230, 272] on icon at bounding box center [229, 274] width 10 height 19
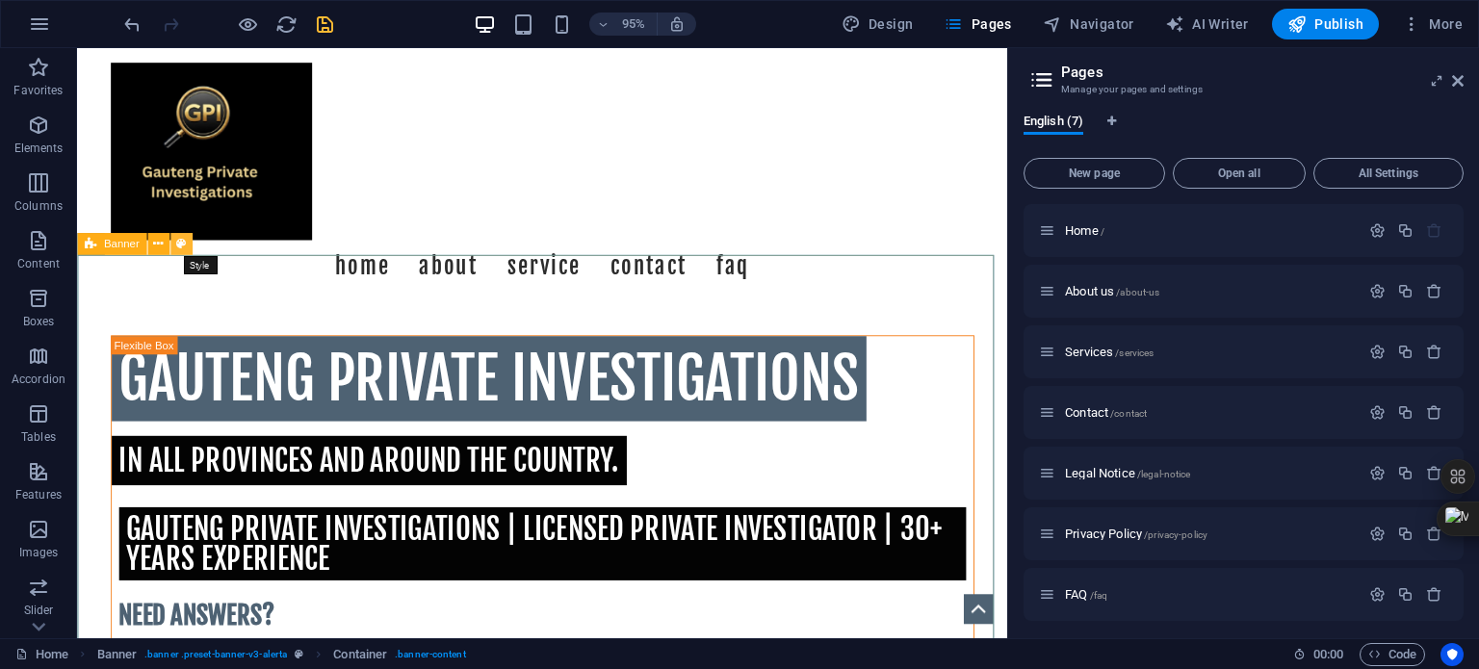
click at [181, 242] on icon at bounding box center [181, 243] width 10 height 19
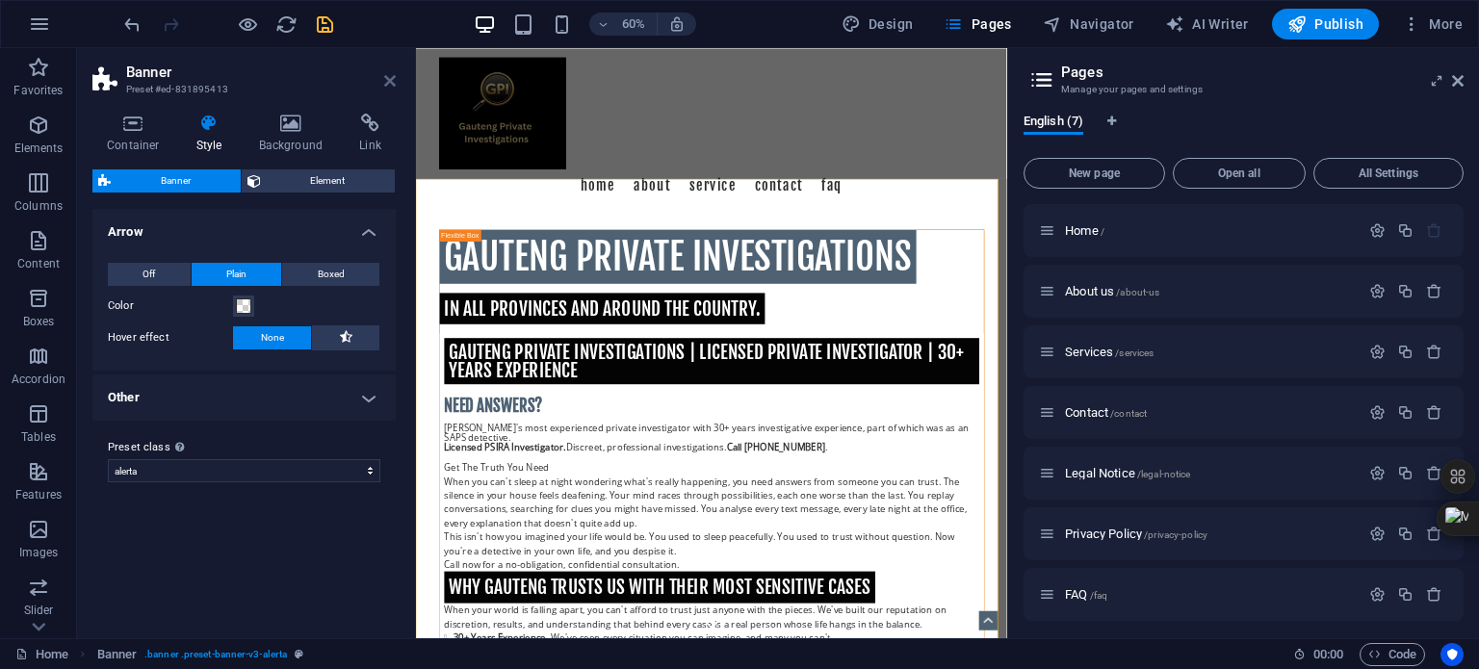
click at [393, 84] on icon at bounding box center [390, 80] width 12 height 15
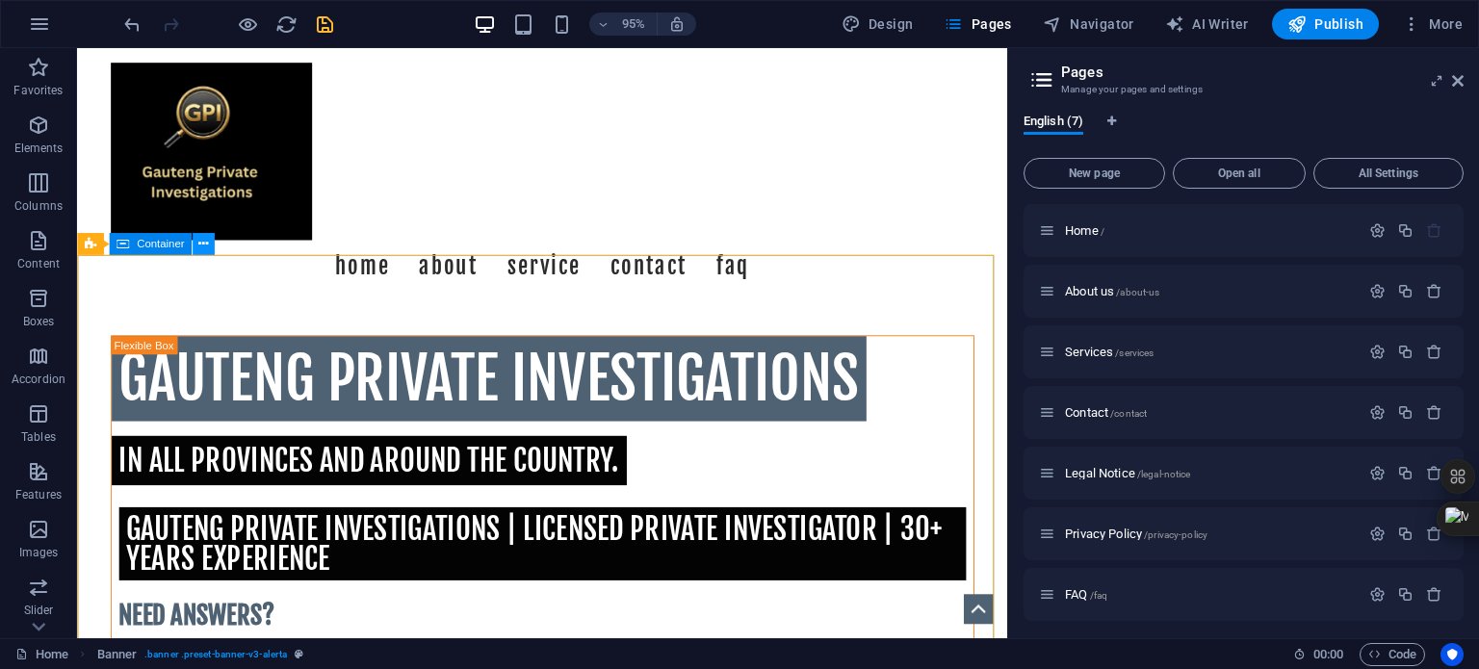
click at [200, 245] on icon at bounding box center [203, 243] width 10 height 19
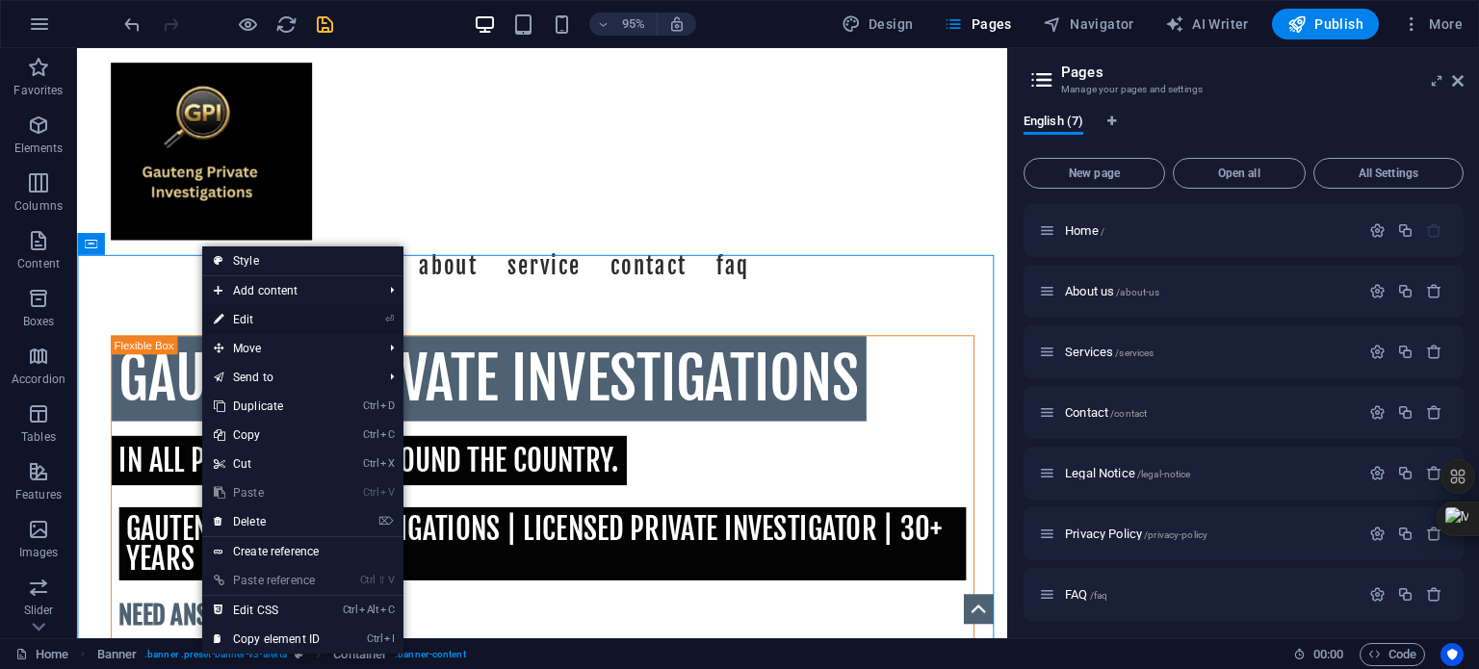
click at [237, 315] on link "⏎ Edit" at bounding box center [266, 319] width 129 height 29
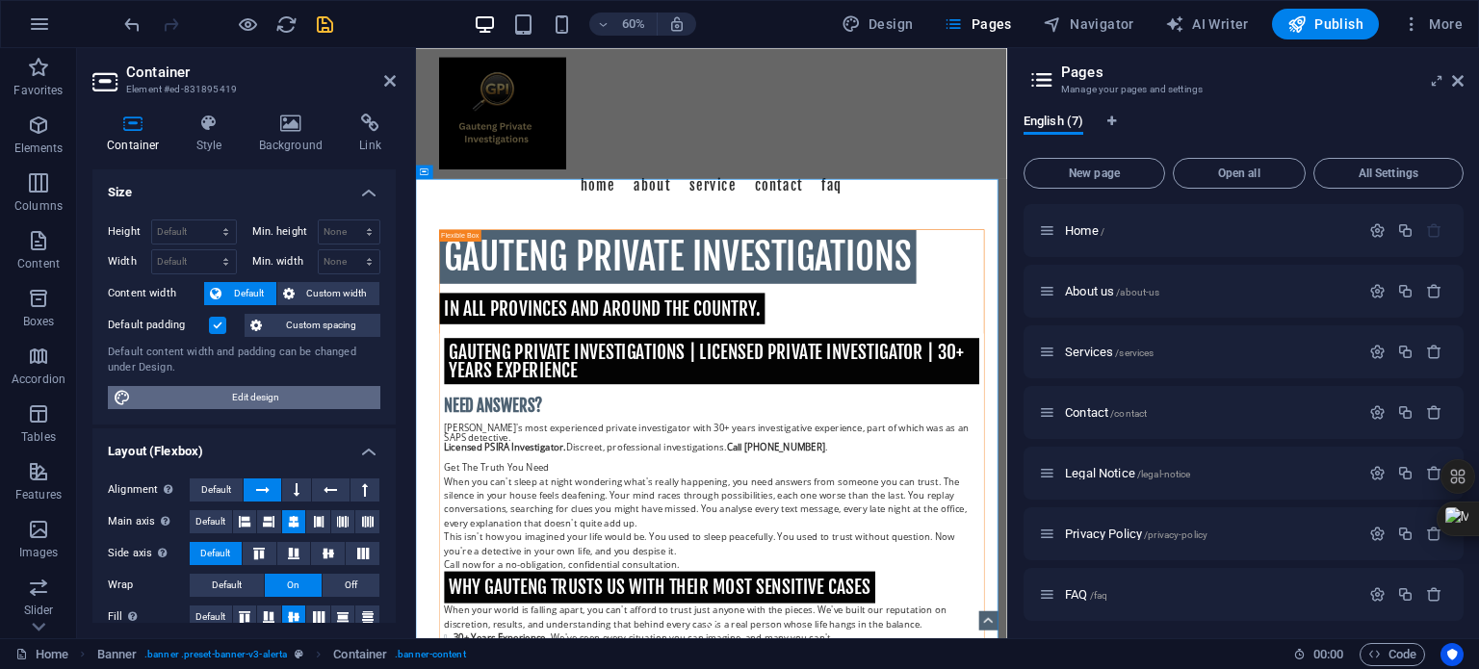
click at [247, 392] on span "Edit design" at bounding box center [256, 397] width 238 height 23
select select "rem"
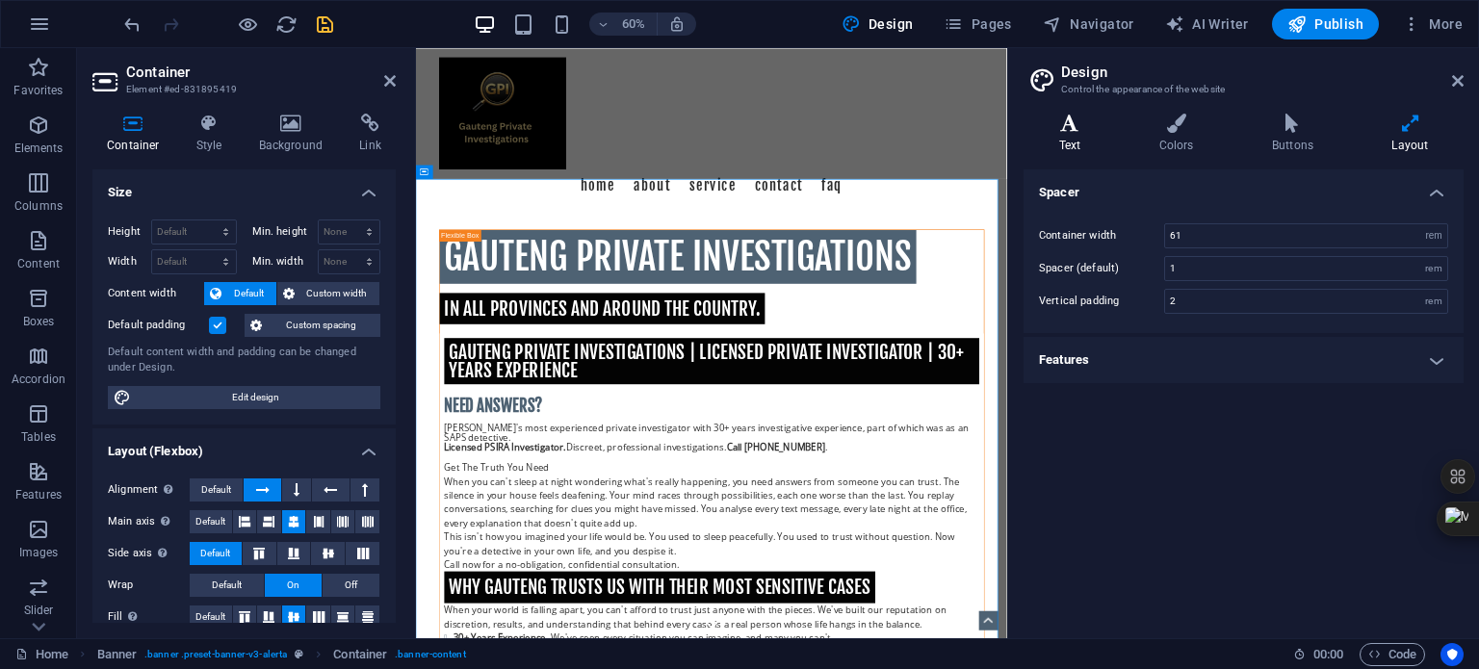
click at [1070, 139] on h4 "Text" at bounding box center [1073, 134] width 100 height 40
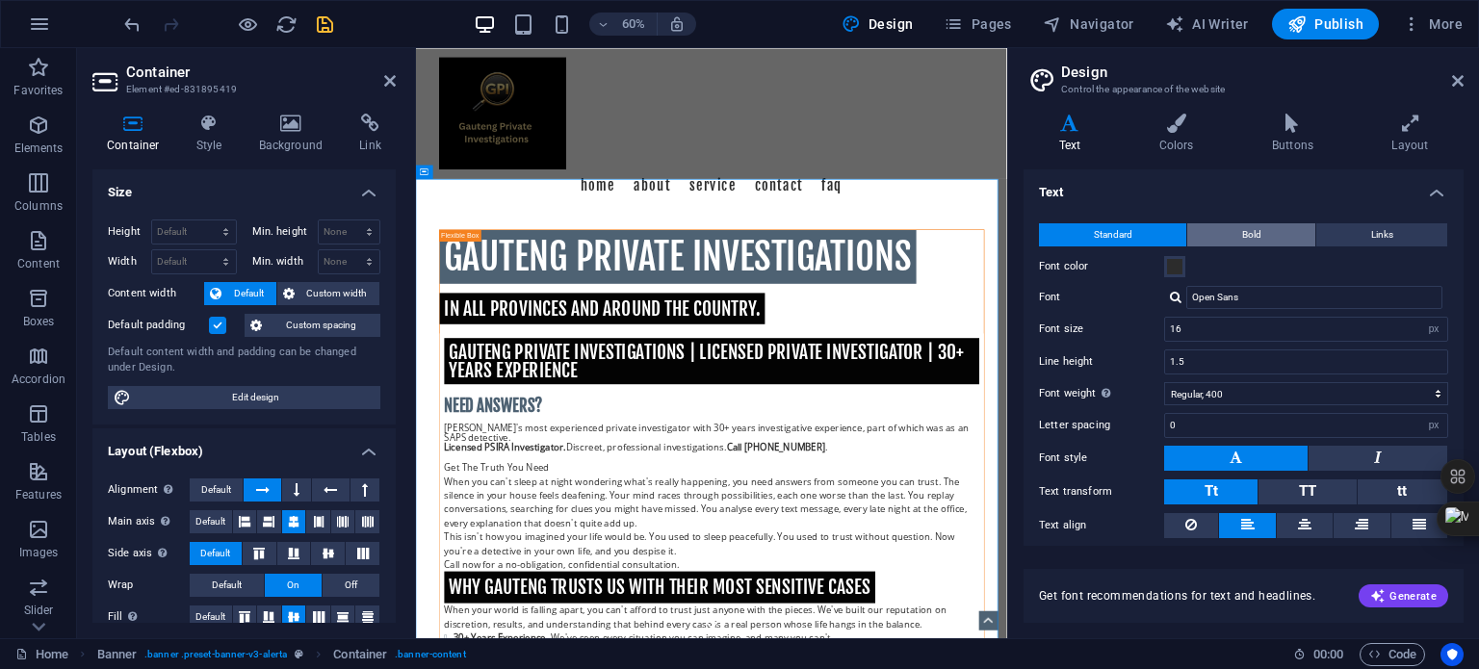
scroll to position [59, 0]
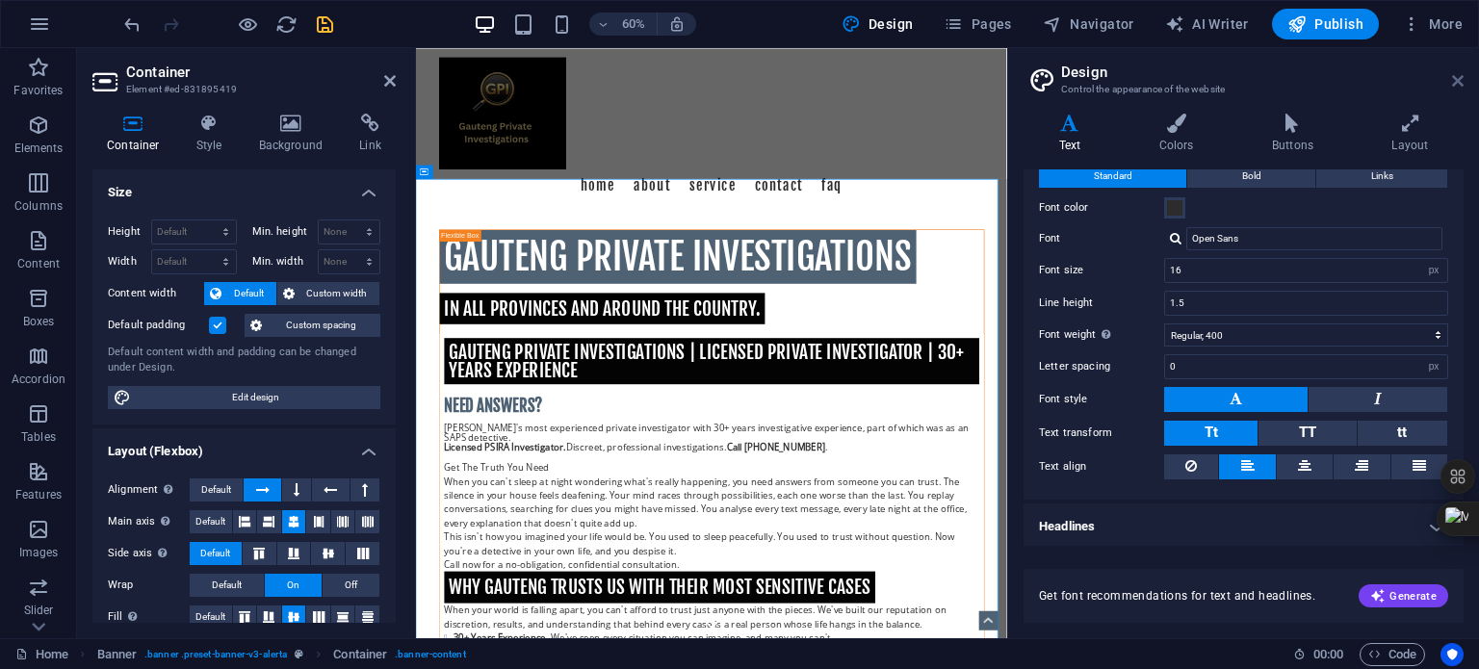
click at [1460, 80] on icon at bounding box center [1458, 80] width 12 height 15
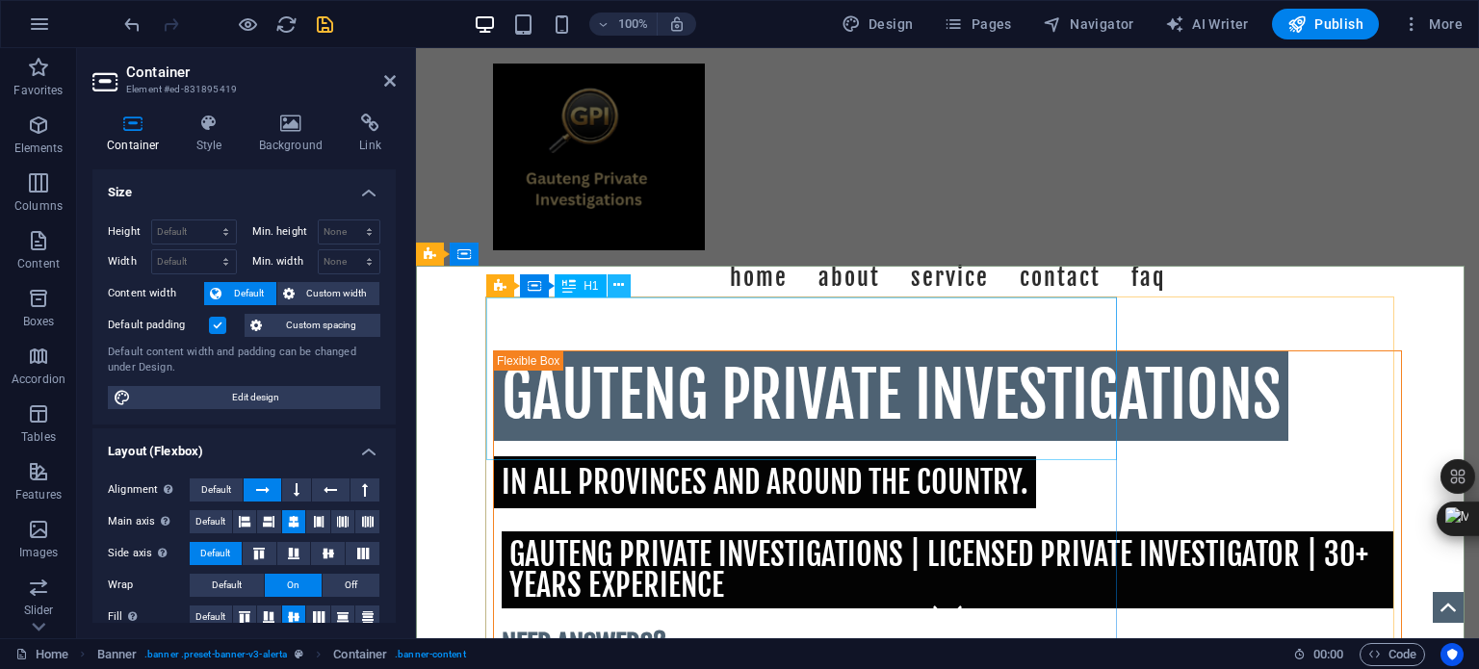
click at [617, 288] on icon at bounding box center [618, 285] width 11 height 20
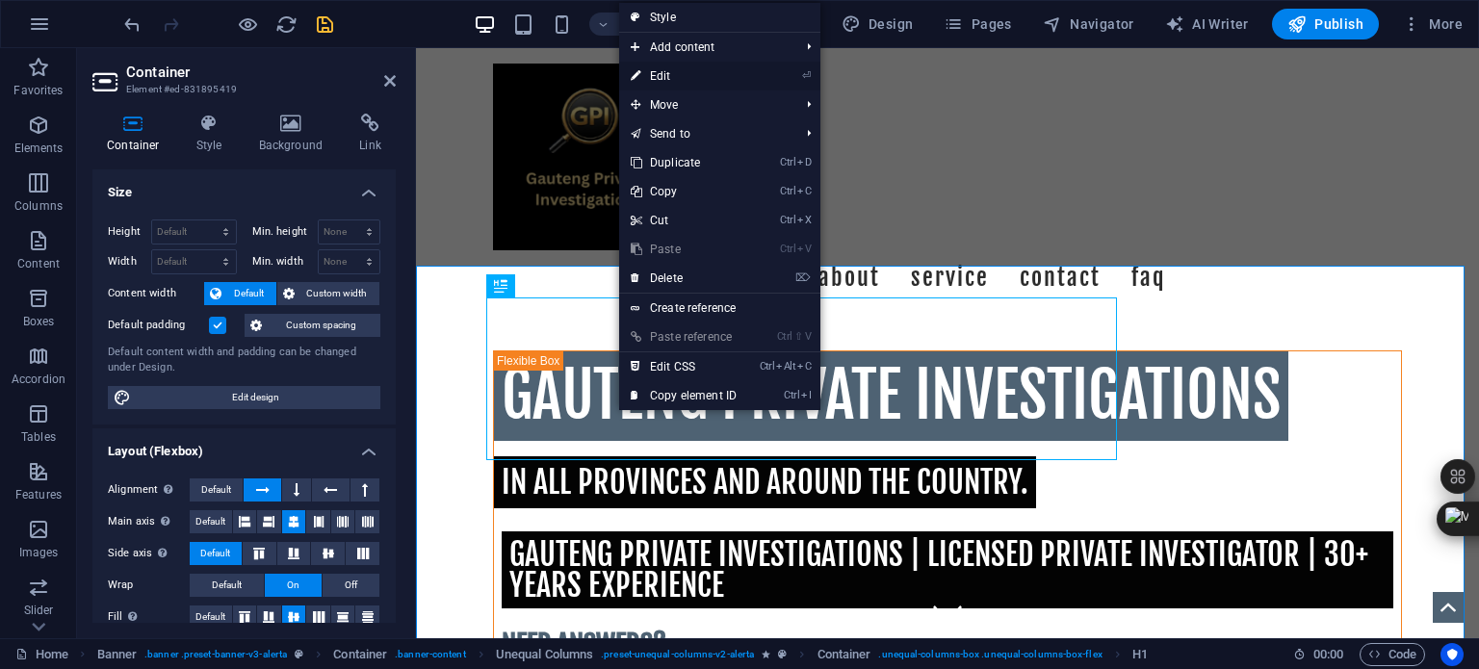
click at [666, 76] on link "⏎ Edit" at bounding box center [683, 76] width 129 height 29
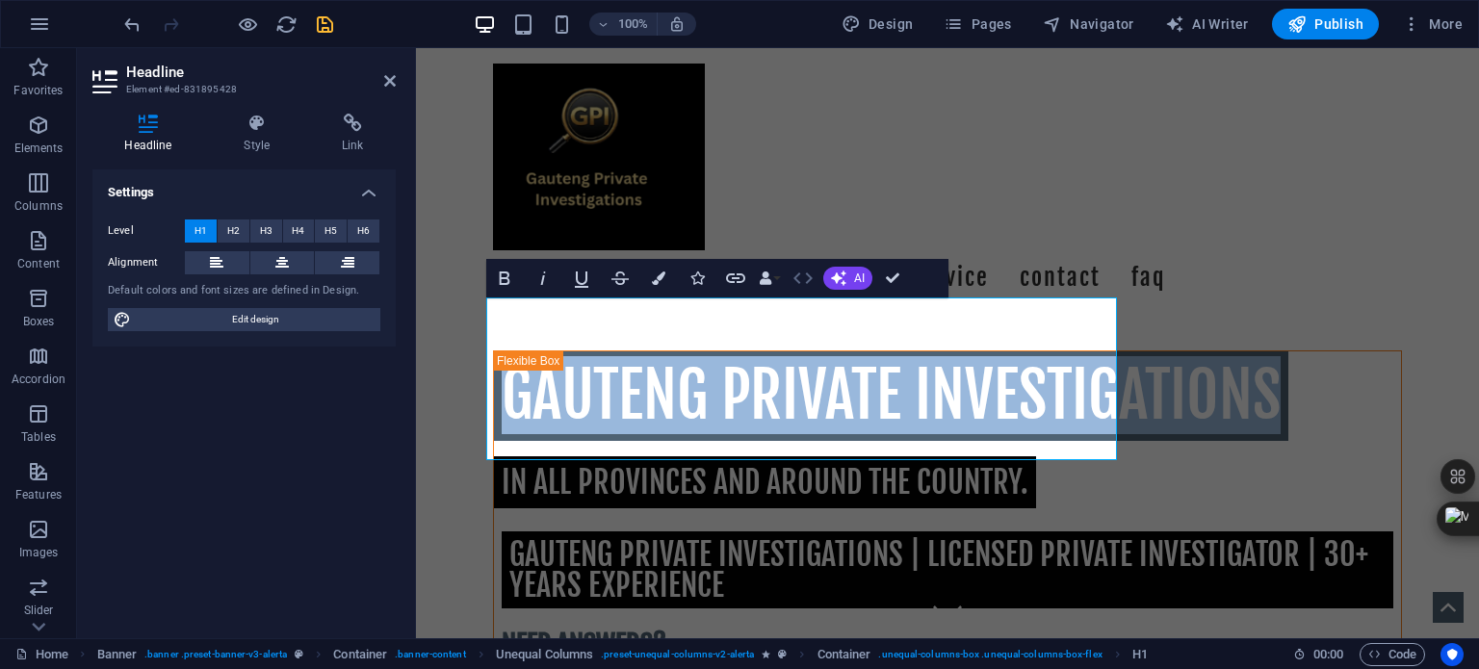
click at [805, 278] on icon "button" at bounding box center [802, 278] width 23 height 23
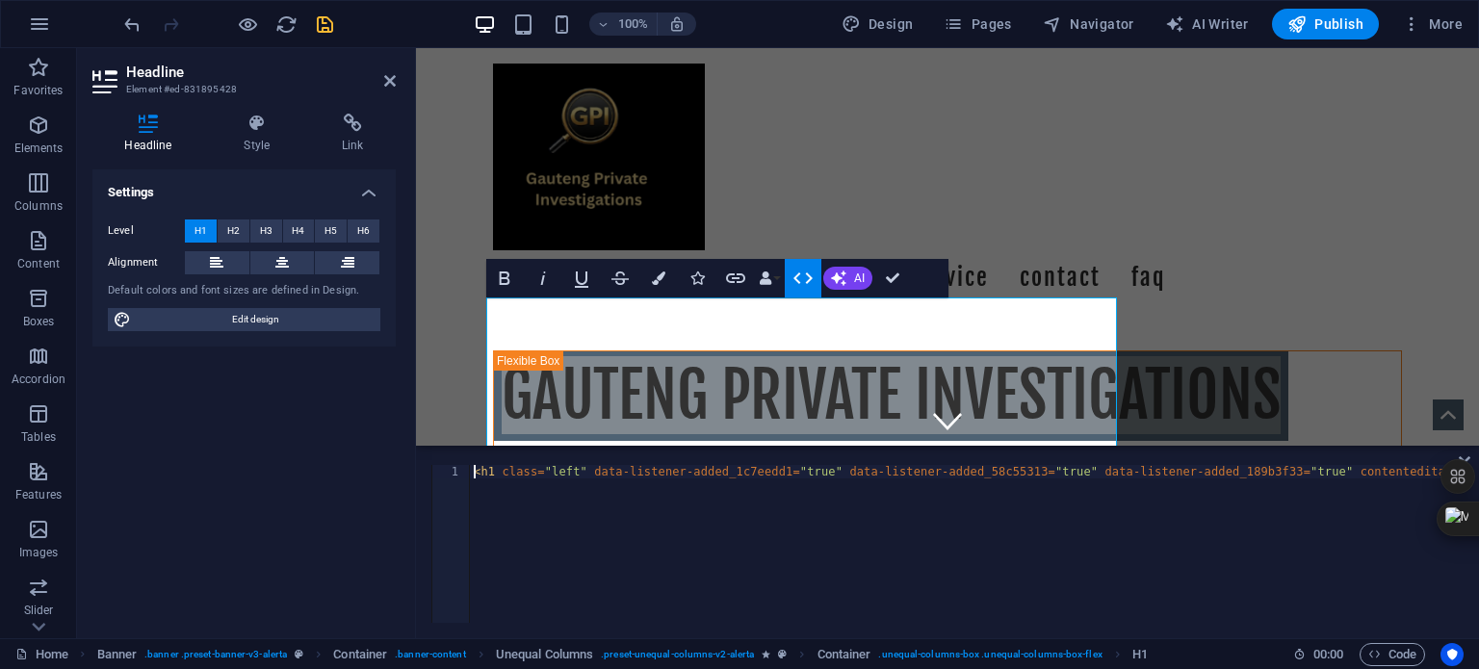
click at [546, 493] on div "< h1 class = "left" data-listener-added_1c7eedd1 = "true" data-listener-added_5…" at bounding box center [269, 555] width 2389 height 181
click at [632, 473] on div "< h1 class = "left" data-listener-added_1c7eedd1 = "true" data-listener-added_5…" at bounding box center [269, 555] width 2389 height 181
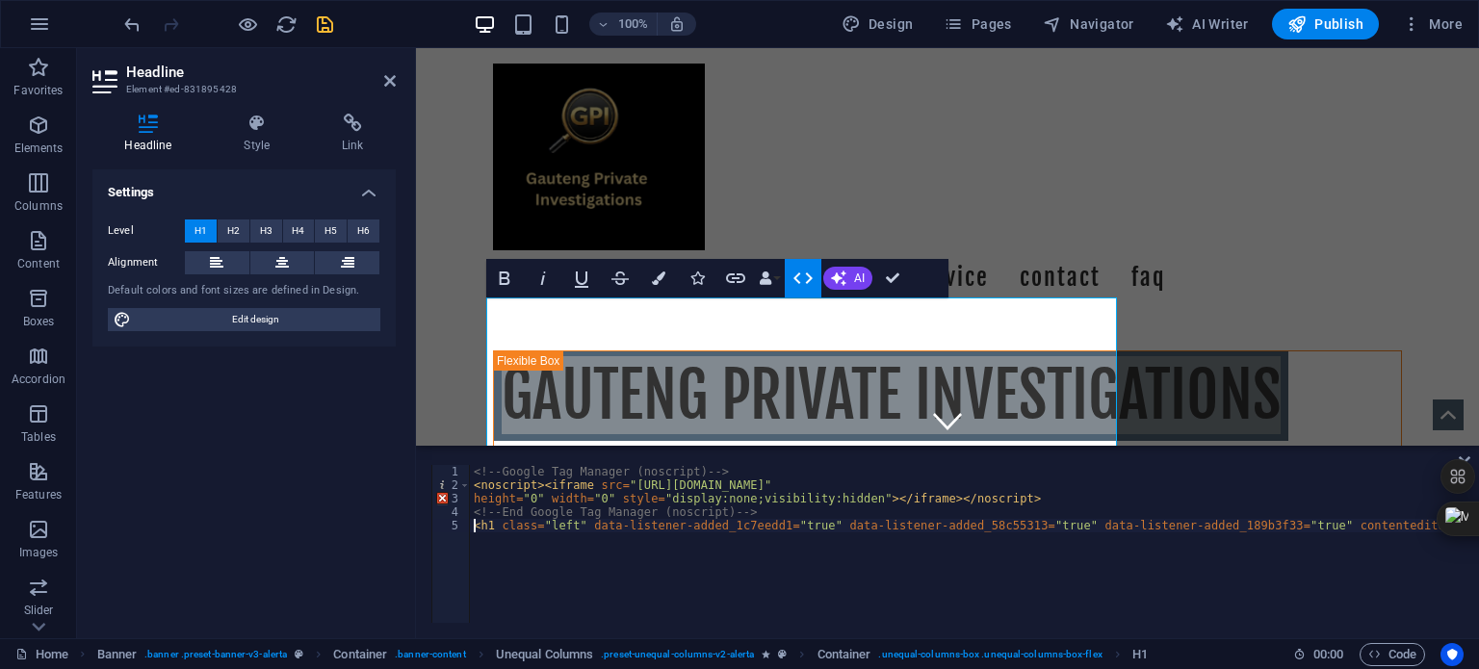
type textarea "<!-- End Google Tag Manager (noscript) -->"
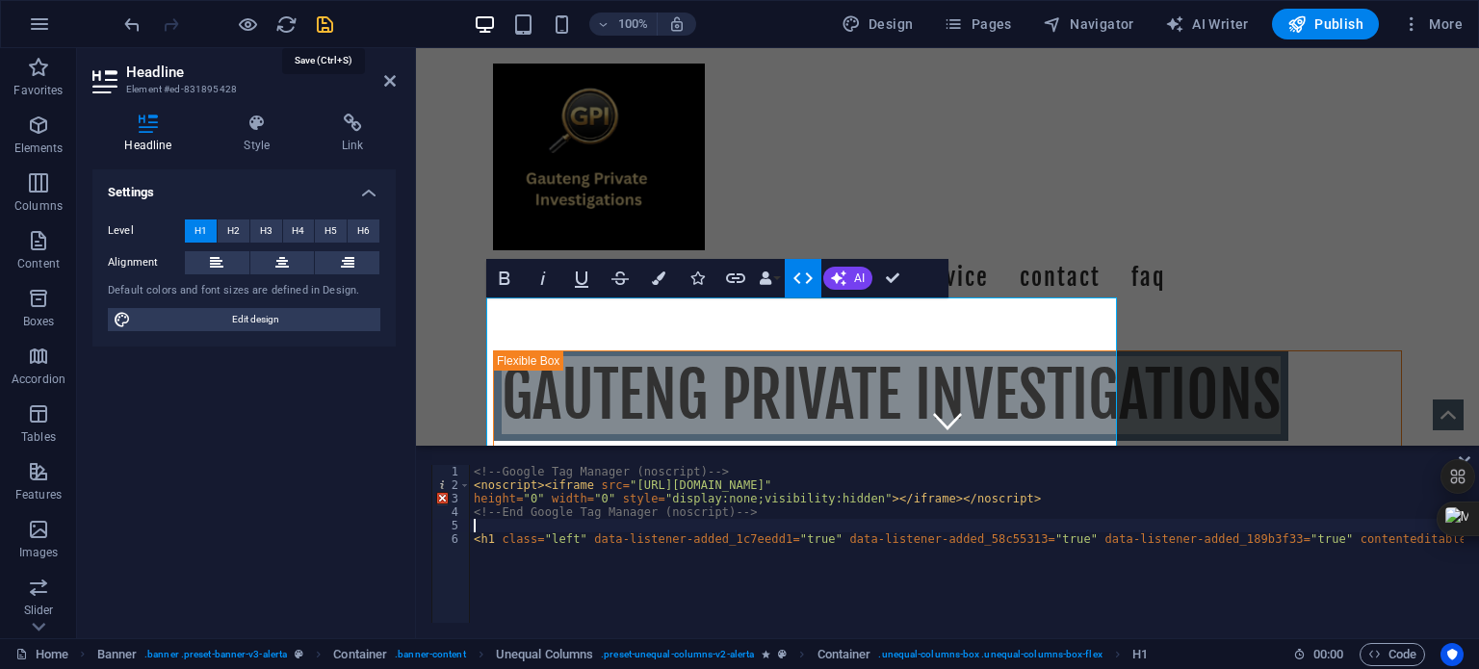
click at [324, 17] on icon "save" at bounding box center [325, 24] width 22 height 22
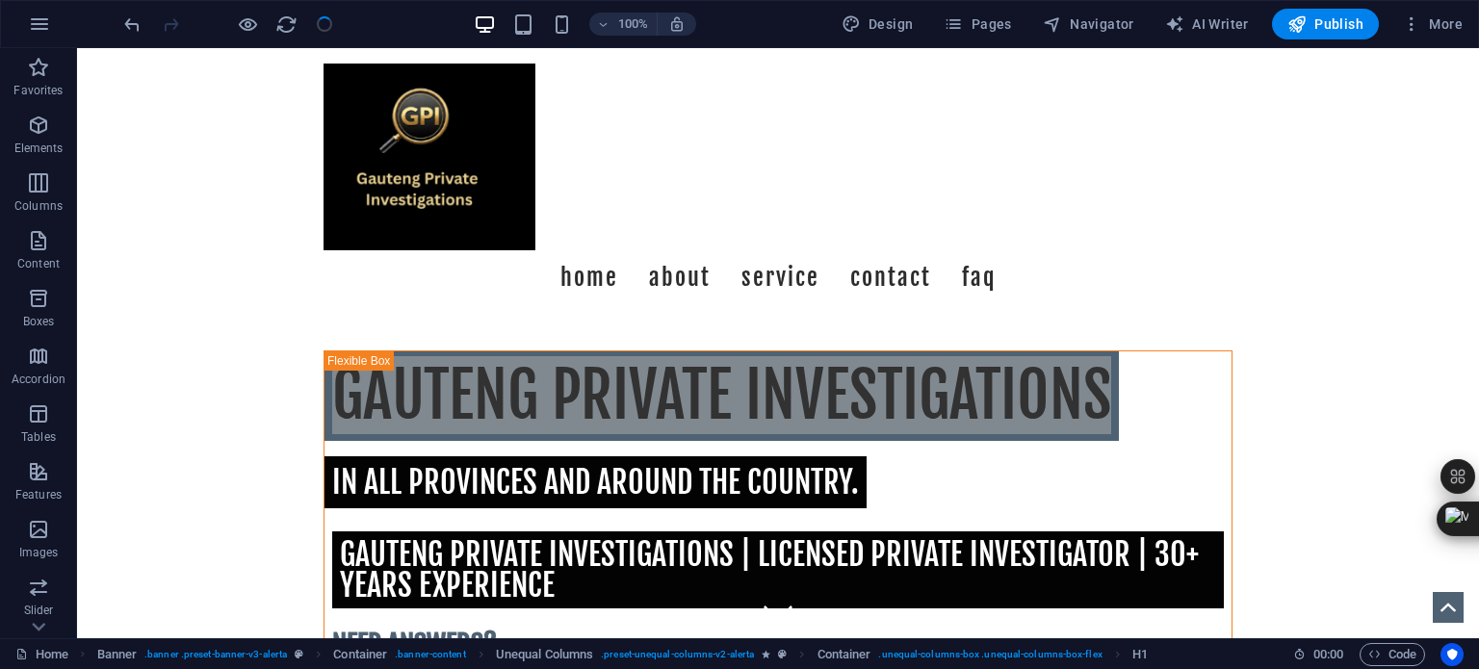
checkbox input "false"
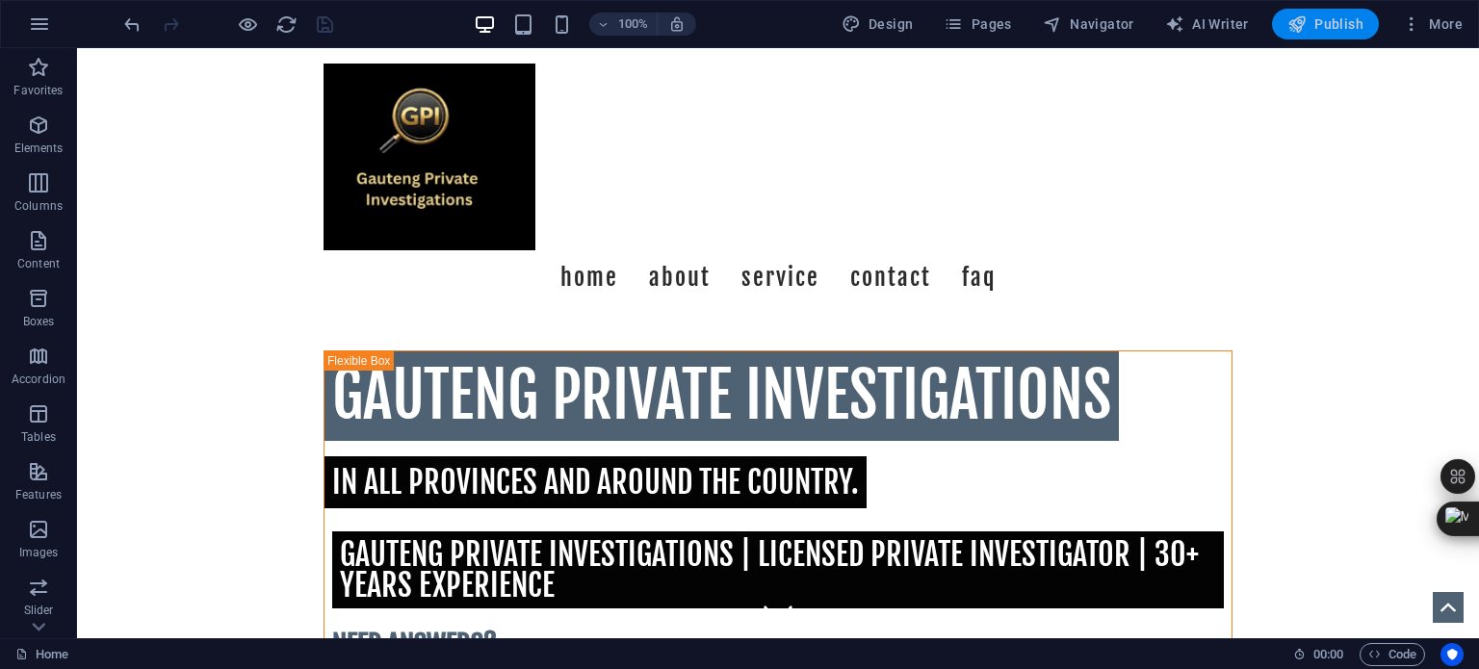
click at [1324, 23] on span "Publish" at bounding box center [1325, 23] width 76 height 19
